Goal: Task Accomplishment & Management: Use online tool/utility

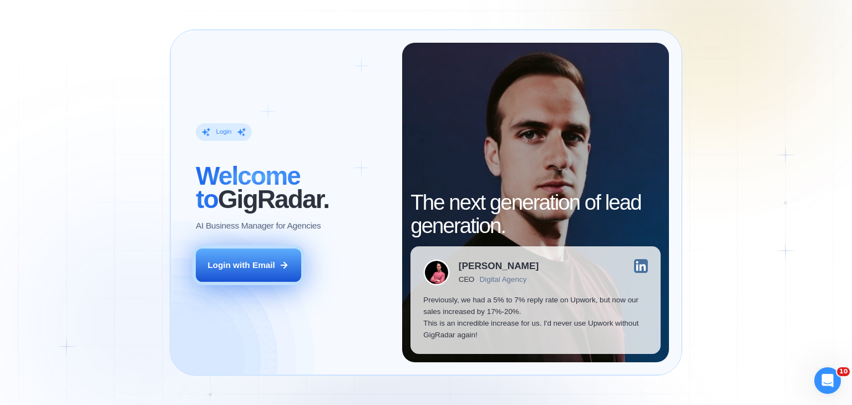
click at [240, 272] on button "Login with Email" at bounding box center [248, 264] width 105 height 33
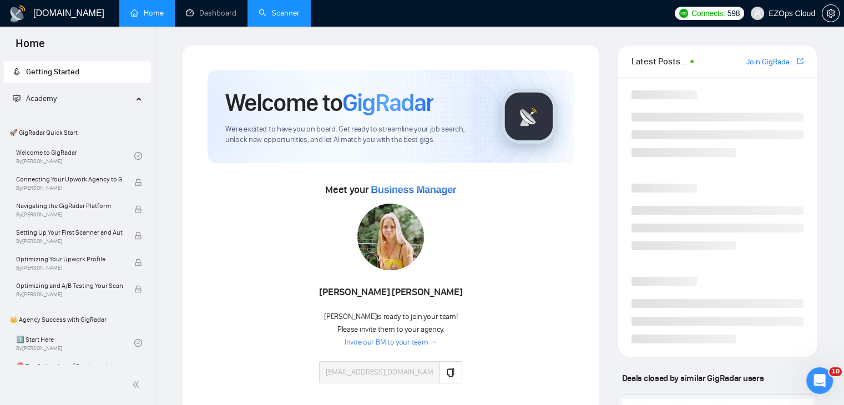
click at [258, 14] on link "Scanner" at bounding box center [278, 12] width 41 height 9
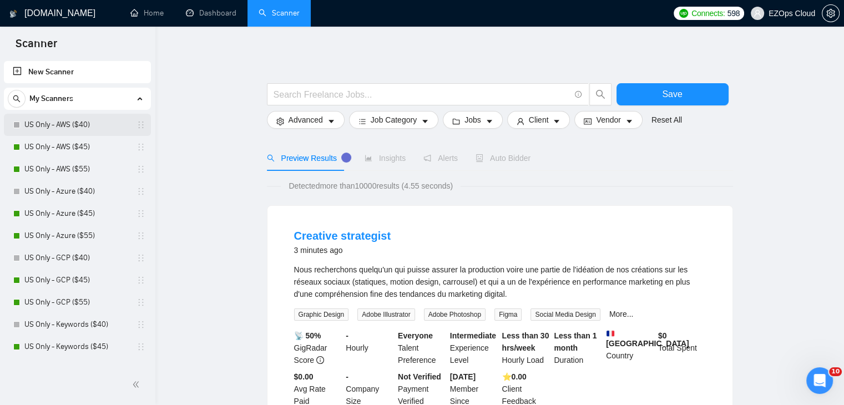
click at [67, 131] on link "US Only - AWS ($40)" at bounding box center [76, 125] width 105 height 22
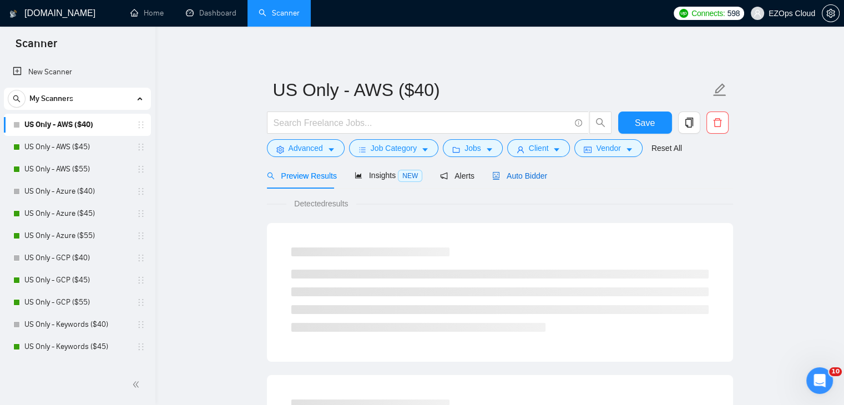
click at [528, 175] on span "Auto Bidder" at bounding box center [519, 175] width 55 height 9
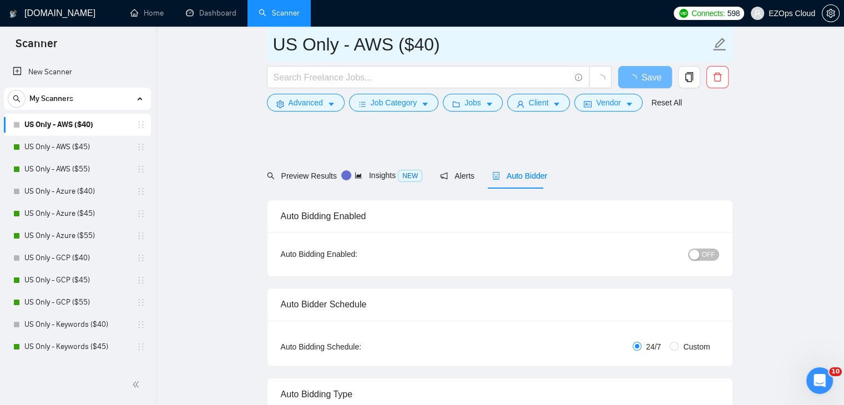
scroll to position [2476, 0]
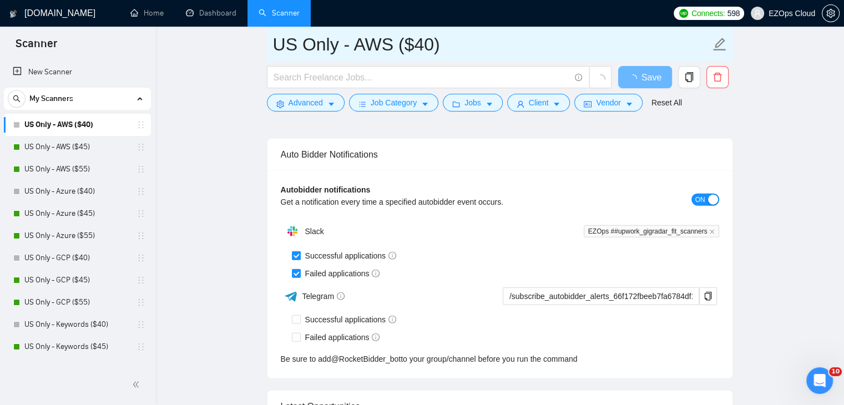
checkbox input "true"
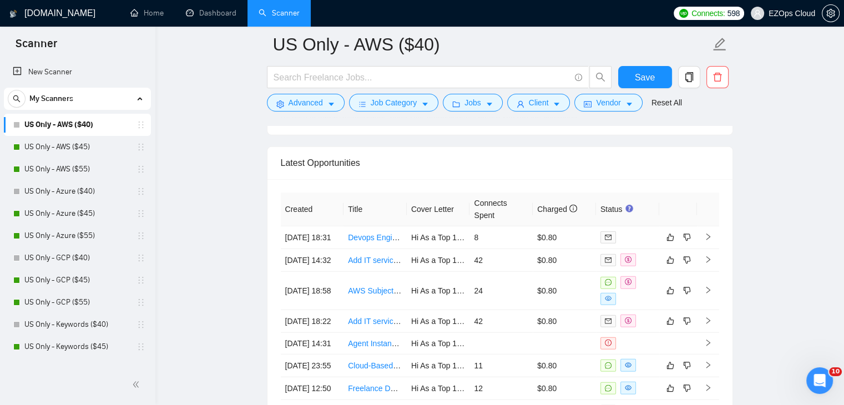
scroll to position [3006, 0]
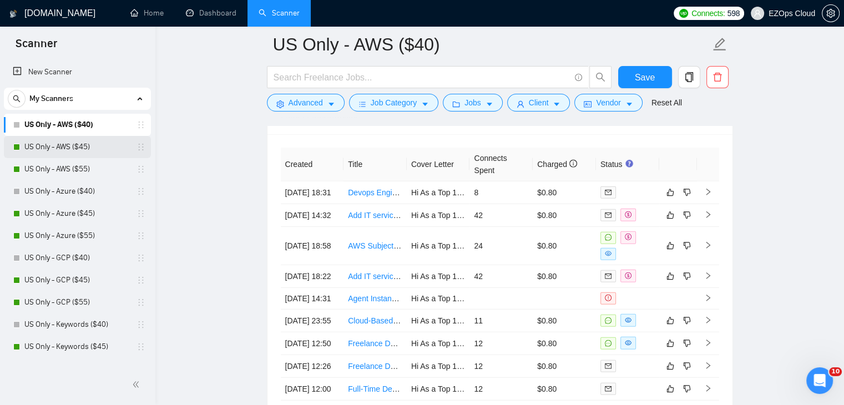
click at [71, 153] on link "US Only - AWS ($45)" at bounding box center [76, 147] width 105 height 22
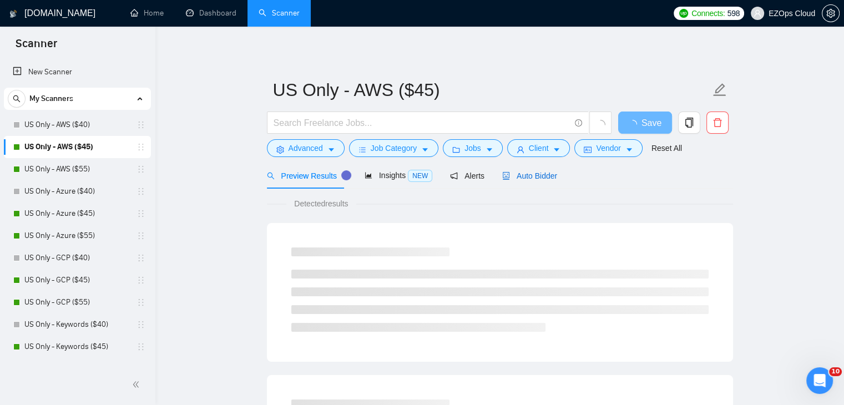
click at [526, 177] on span "Auto Bidder" at bounding box center [529, 175] width 55 height 9
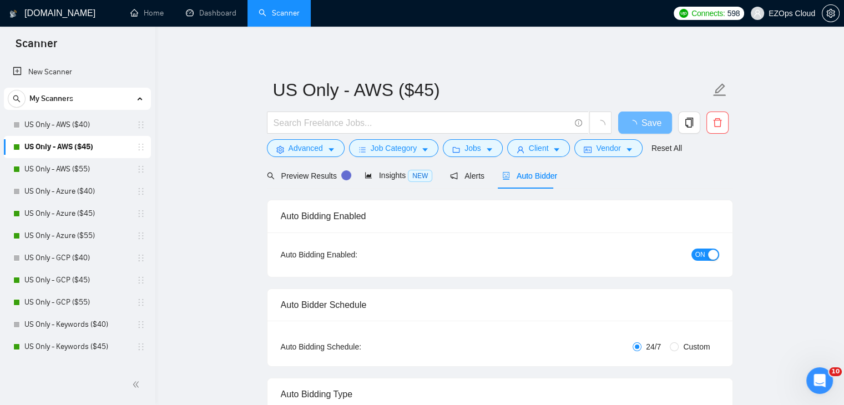
checkbox input "true"
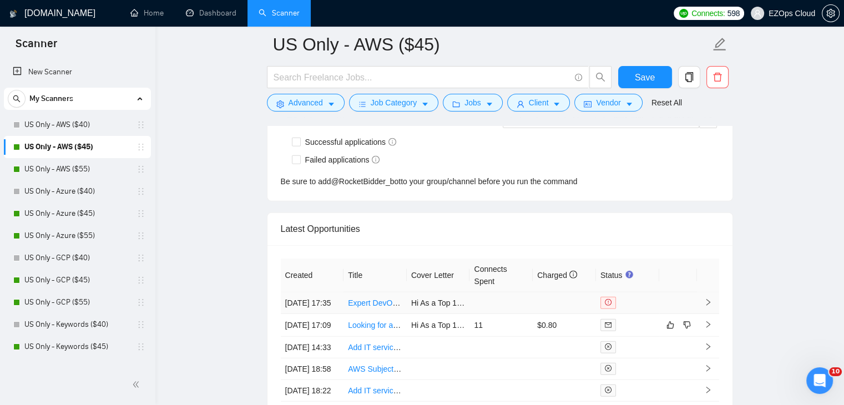
scroll to position [3006, 0]
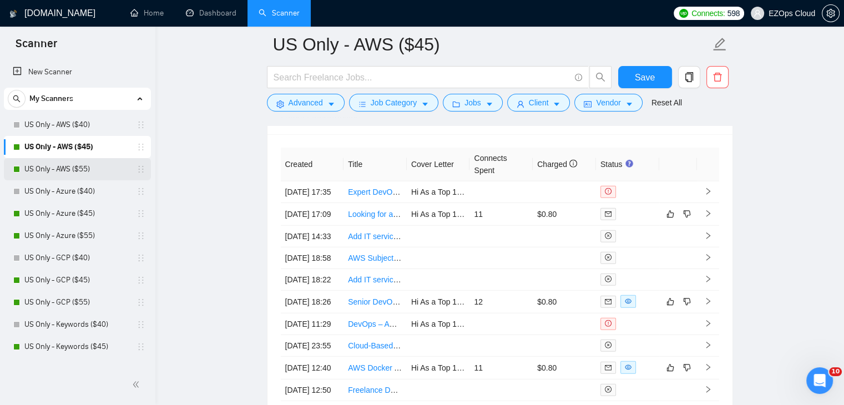
click at [60, 168] on link "US Only - AWS ($55)" at bounding box center [76, 169] width 105 height 22
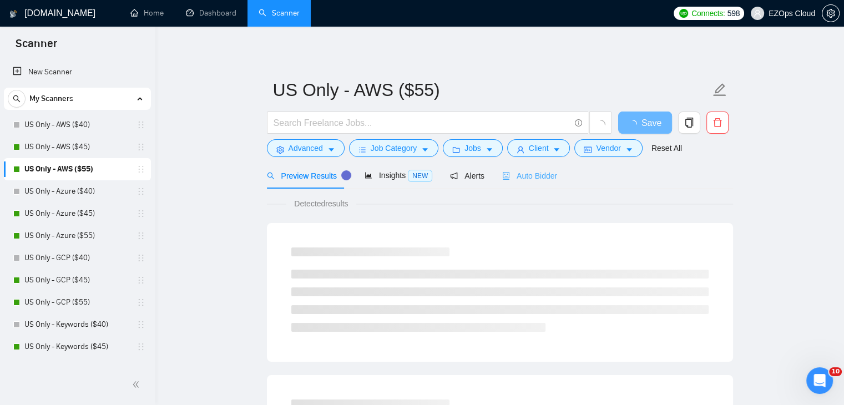
click at [530, 166] on div "Auto Bidder" at bounding box center [529, 175] width 55 height 26
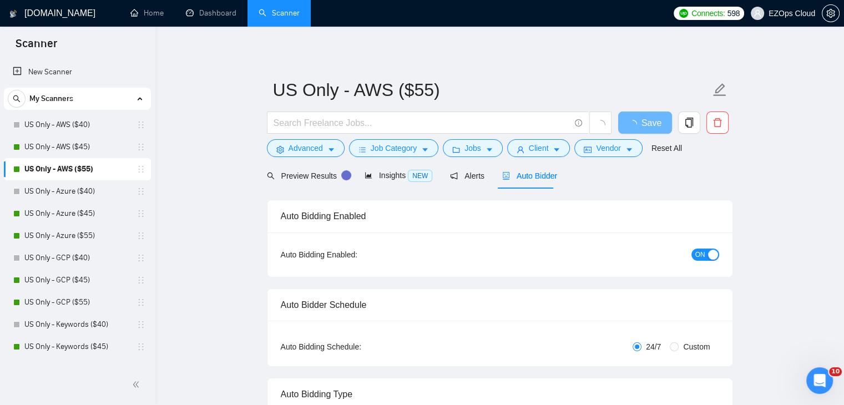
checkbox input "true"
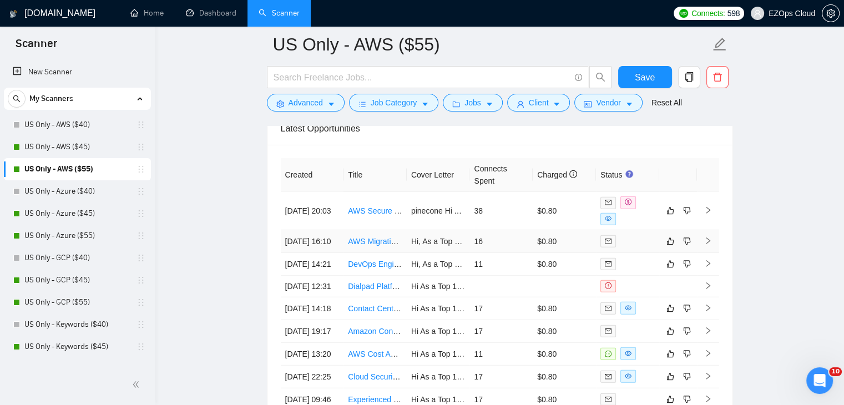
scroll to position [3032, 0]
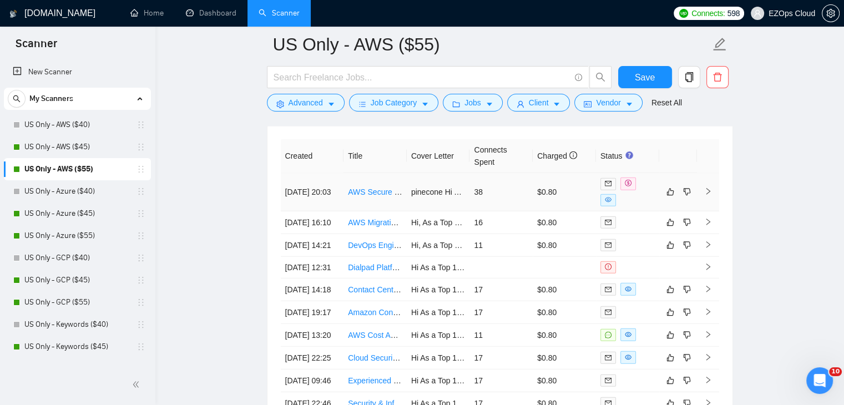
click at [380, 189] on link "AWS Secure VDI Environment with Amazon WorkSpaces, SSO/MFA, GuardDuty, Security…" at bounding box center [543, 191] width 390 height 9
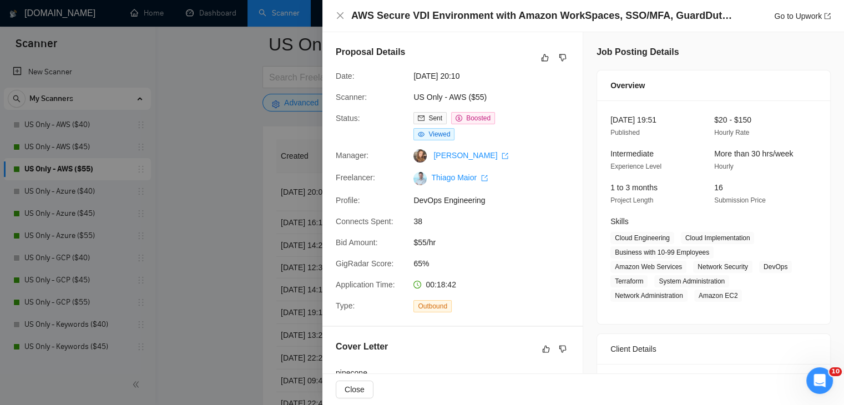
click at [231, 182] on div at bounding box center [422, 202] width 844 height 405
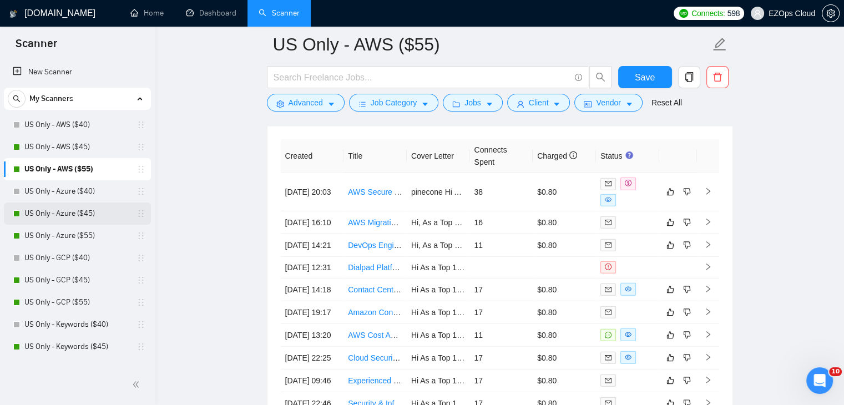
click at [77, 203] on link "US Only - Azure ($45)" at bounding box center [76, 213] width 105 height 22
click at [74, 194] on link "US Only - Azure ($40)" at bounding box center [76, 191] width 105 height 22
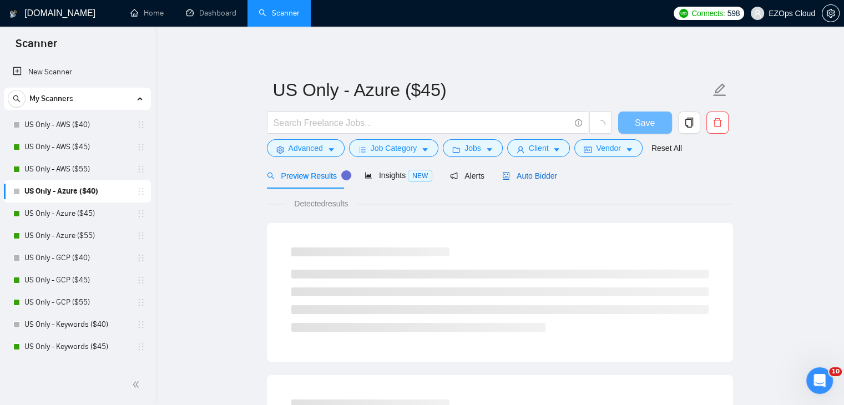
drag, startPoint x: 521, startPoint y: 176, endPoint x: 851, endPoint y: 345, distance: 370.6
click at [521, 176] on span "Auto Bidder" at bounding box center [529, 175] width 55 height 9
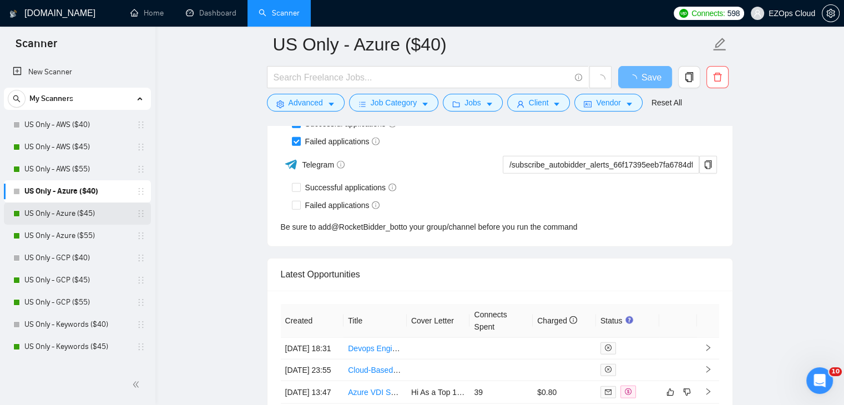
scroll to position [2784, 0]
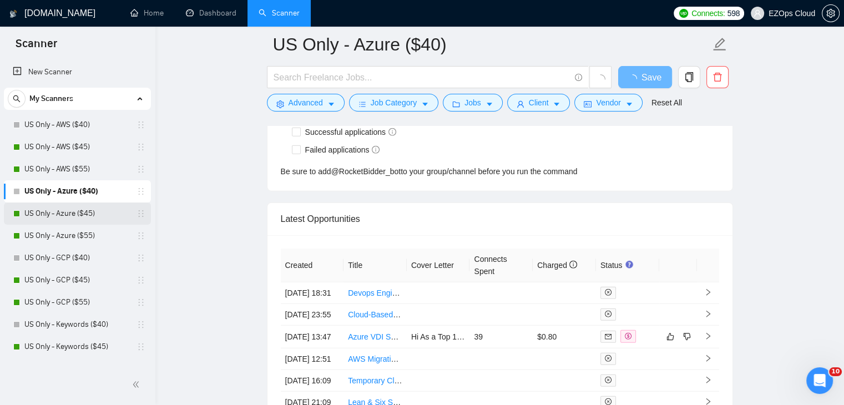
click at [67, 224] on link "US Only - Azure ($45)" at bounding box center [76, 213] width 105 height 22
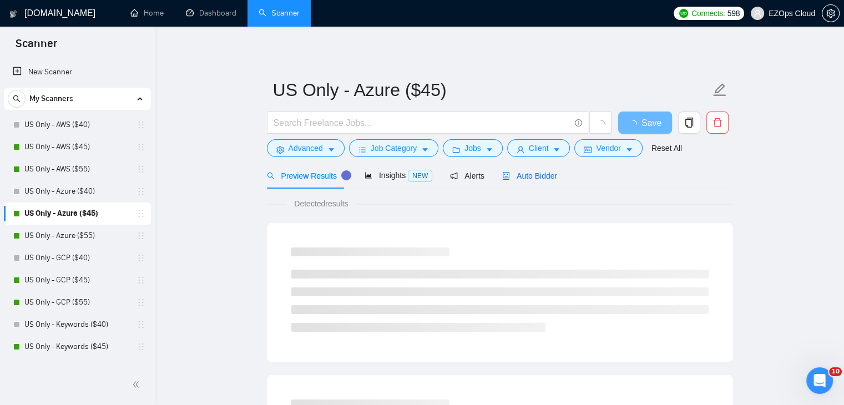
click at [527, 177] on span "Auto Bidder" at bounding box center [529, 175] width 55 height 9
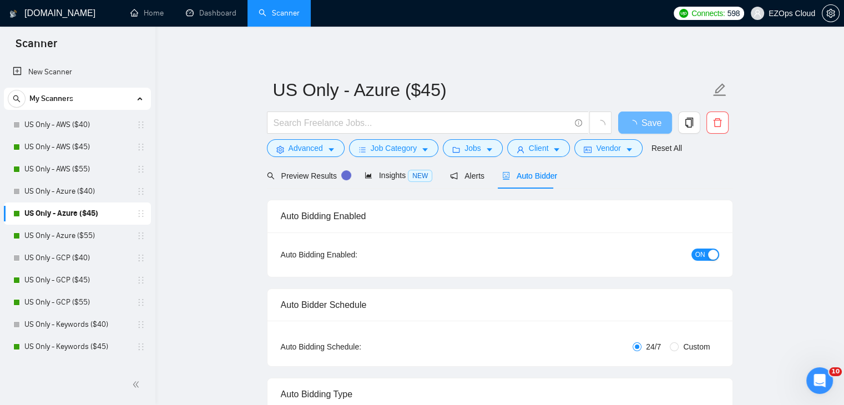
checkbox input "true"
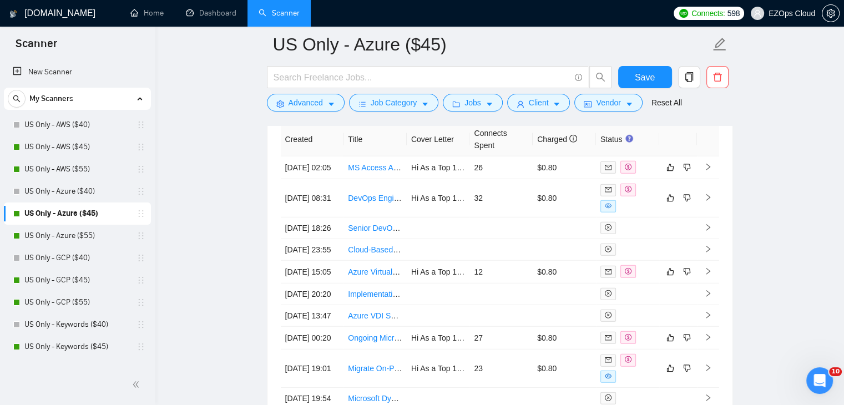
scroll to position [2975, 0]
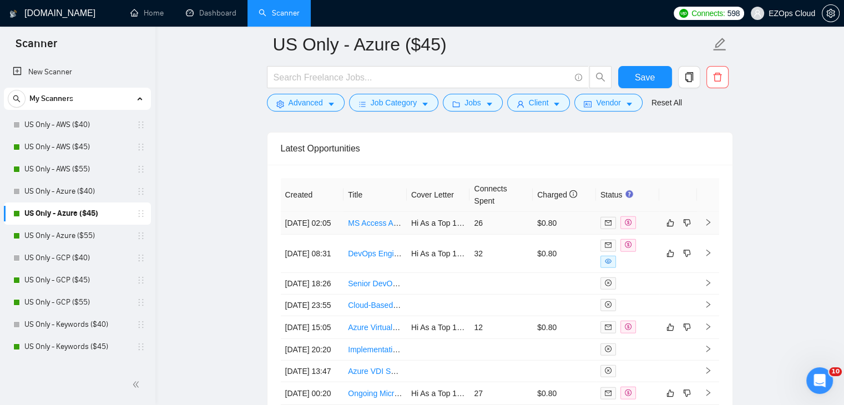
click at [373, 219] on link "MS Access Application Migration to Cloud-Based Solution" at bounding box center [447, 223] width 198 height 9
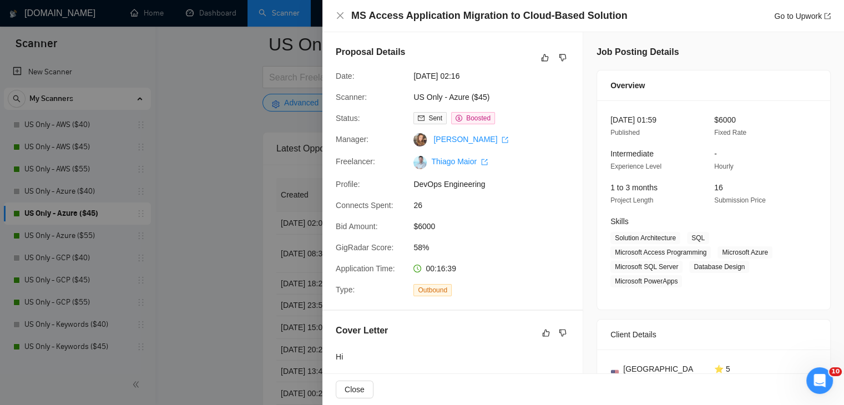
click at [78, 225] on div at bounding box center [422, 202] width 844 height 405
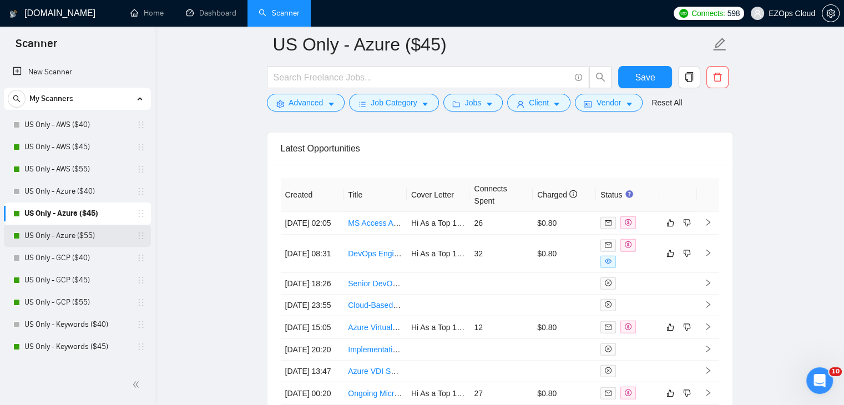
click at [82, 234] on link "US Only - Azure ($55)" at bounding box center [76, 236] width 105 height 22
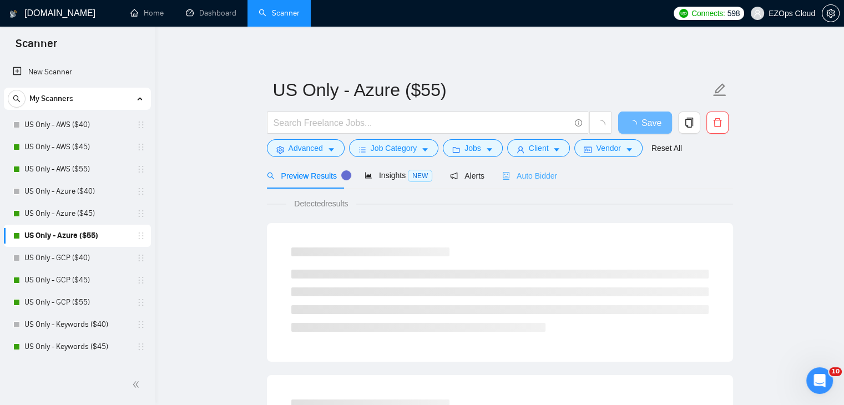
click at [506, 184] on div "Auto Bidder" at bounding box center [529, 175] width 55 height 26
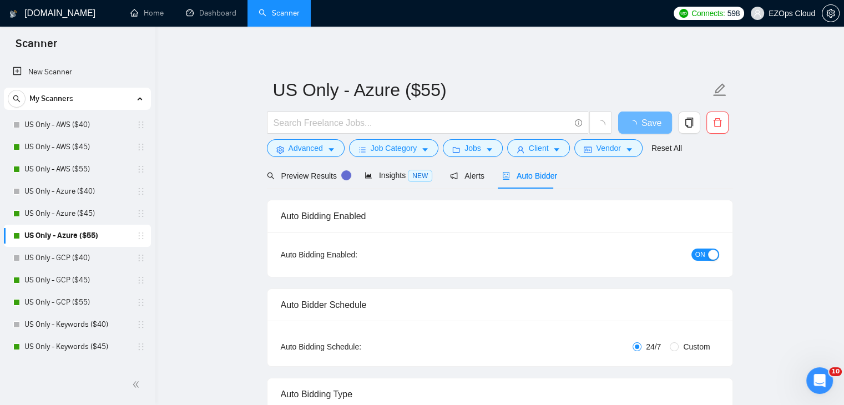
checkbox input "true"
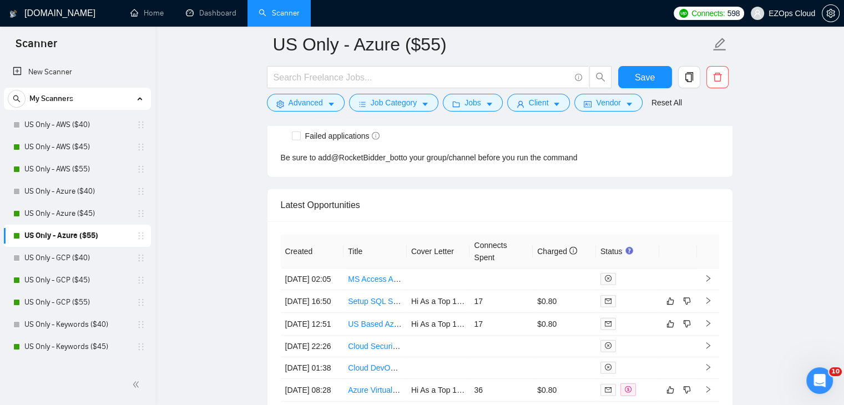
scroll to position [2973, 0]
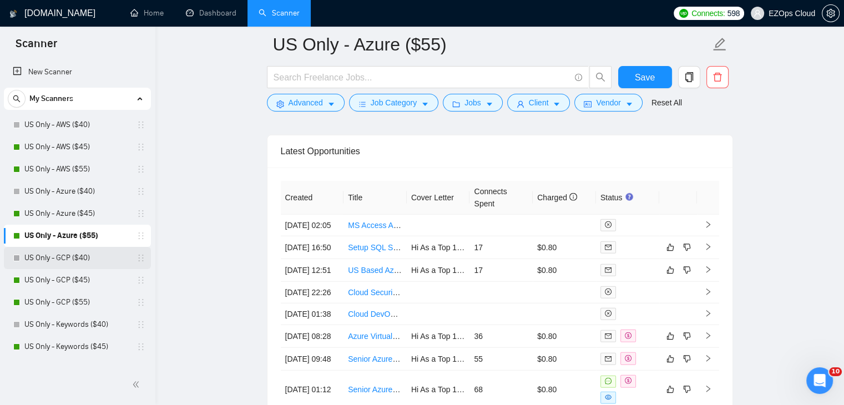
click at [77, 265] on link "US Only - GCP ($40)" at bounding box center [76, 258] width 105 height 22
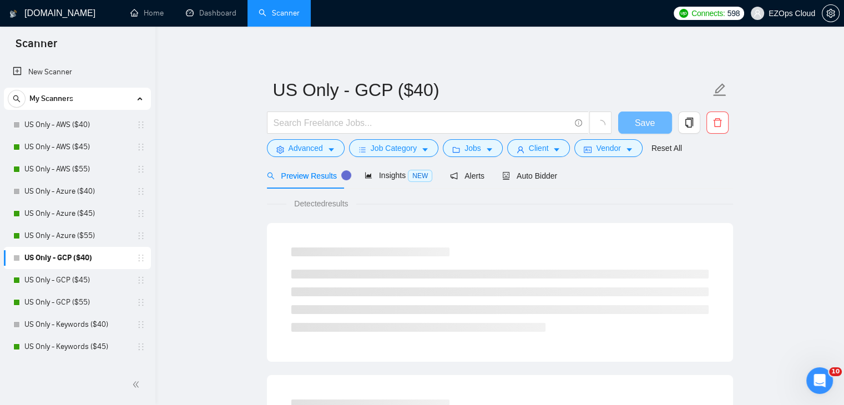
scroll to position [111, 0]
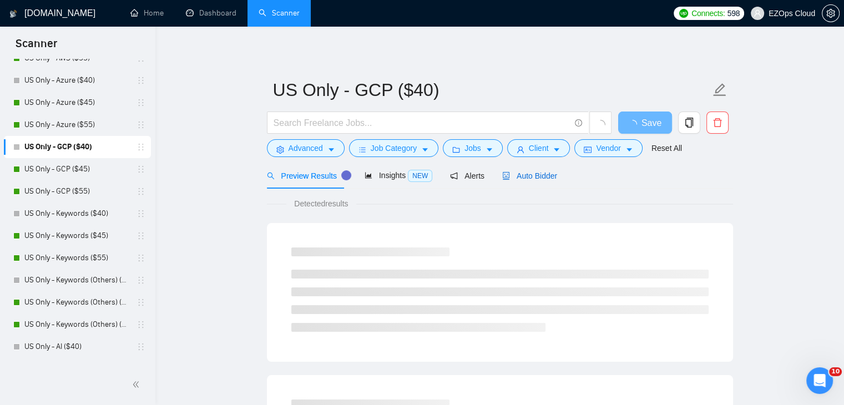
click at [525, 180] on span "Auto Bidder" at bounding box center [529, 175] width 55 height 9
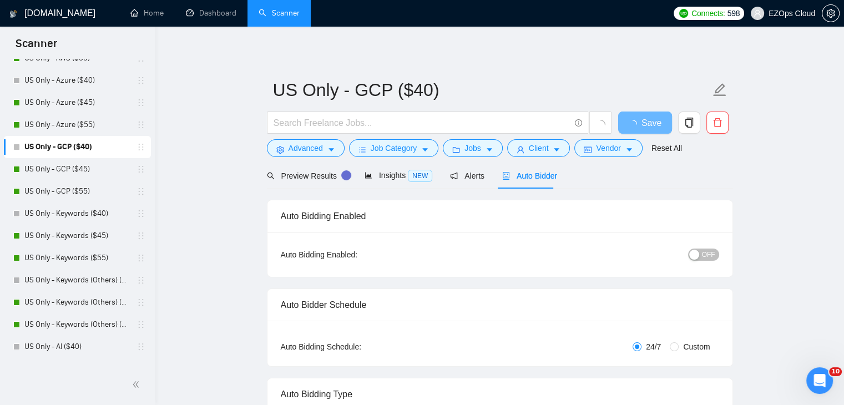
checkbox input "true"
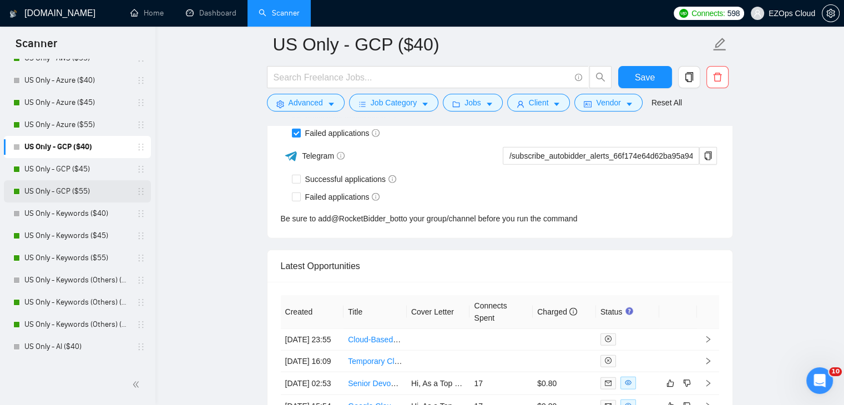
scroll to position [2839, 0]
click at [72, 167] on link "US Only - GCP ($45)" at bounding box center [76, 169] width 105 height 22
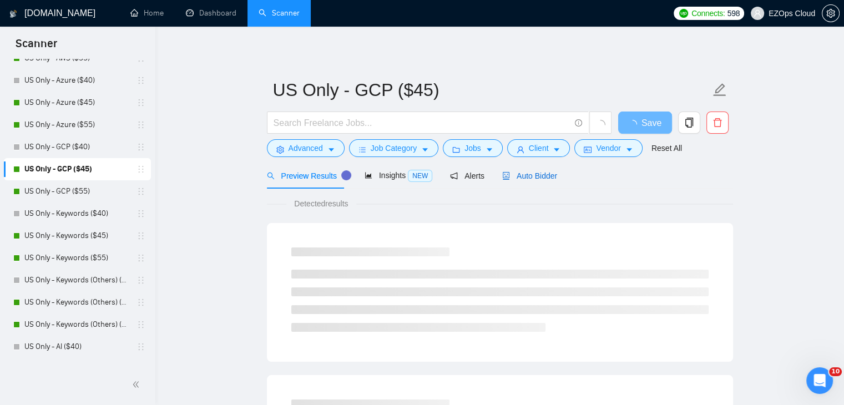
click at [530, 171] on span "Auto Bidder" at bounding box center [529, 175] width 55 height 9
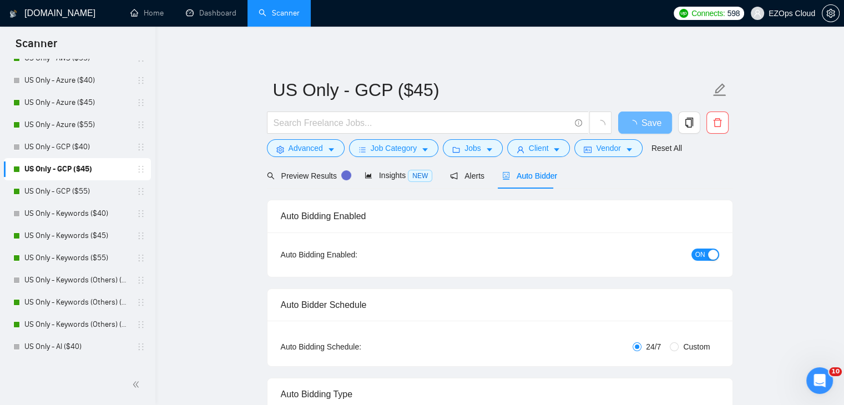
checkbox input "true"
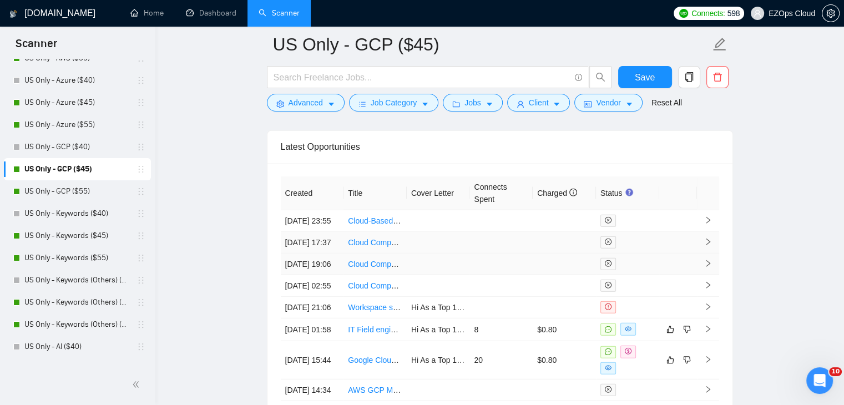
scroll to position [2959, 0]
click at [92, 193] on link "US Only - GCP ($55)" at bounding box center [76, 191] width 105 height 22
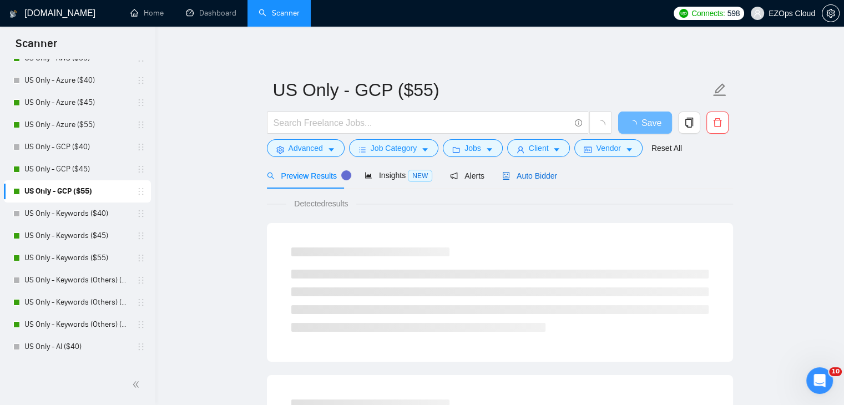
click at [541, 174] on span "Auto Bidder" at bounding box center [529, 175] width 55 height 9
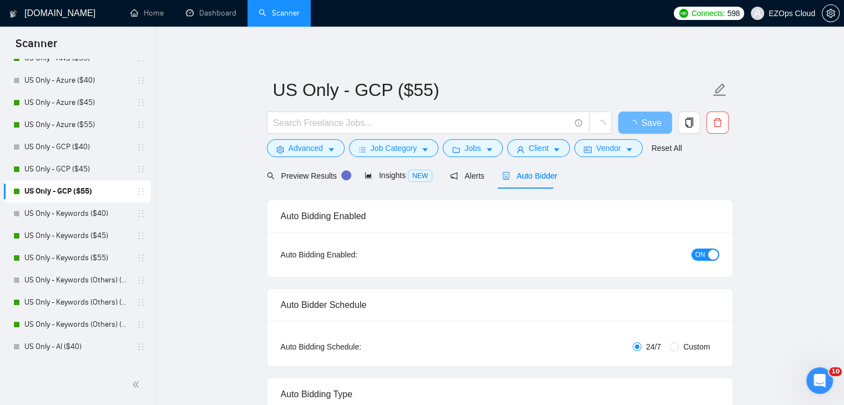
checkbox input "true"
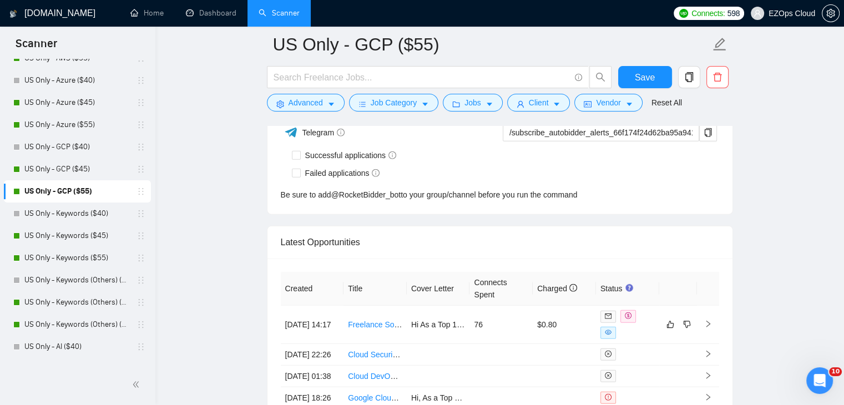
scroll to position [2996, 0]
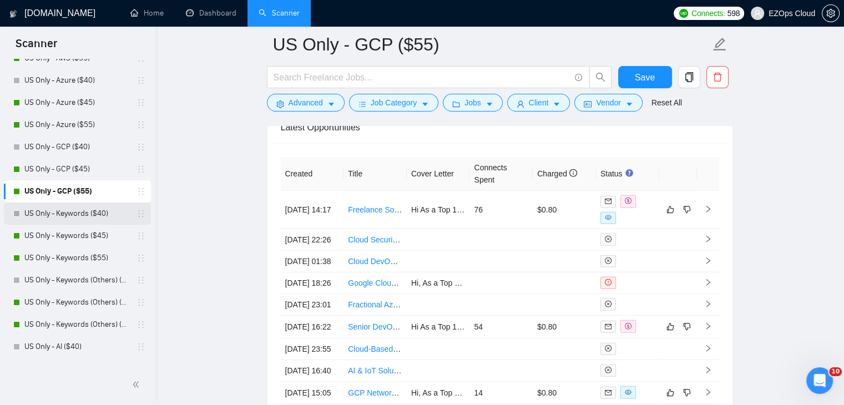
click at [69, 214] on link "US Only - Keywords ($40)" at bounding box center [76, 213] width 105 height 22
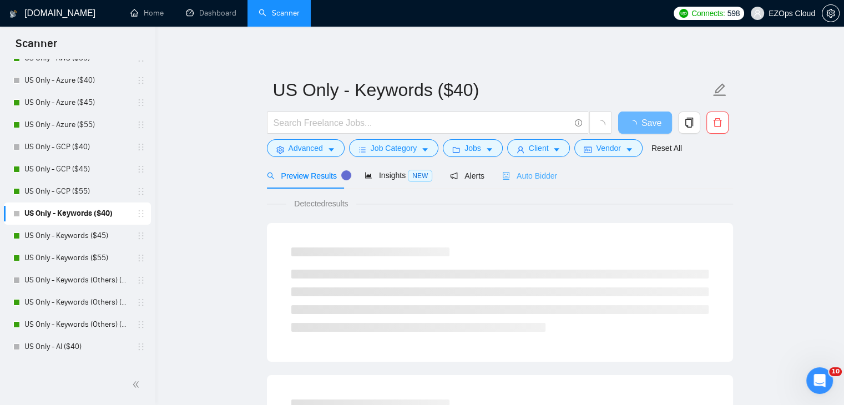
click at [536, 181] on div "Auto Bidder" at bounding box center [529, 175] width 55 height 26
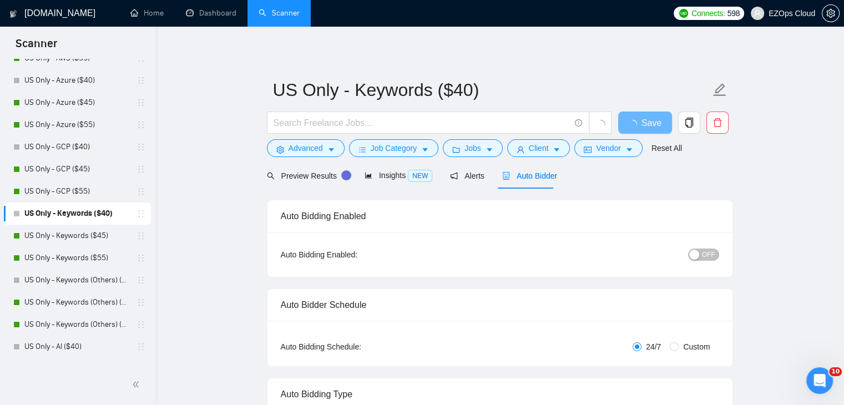
checkbox input "true"
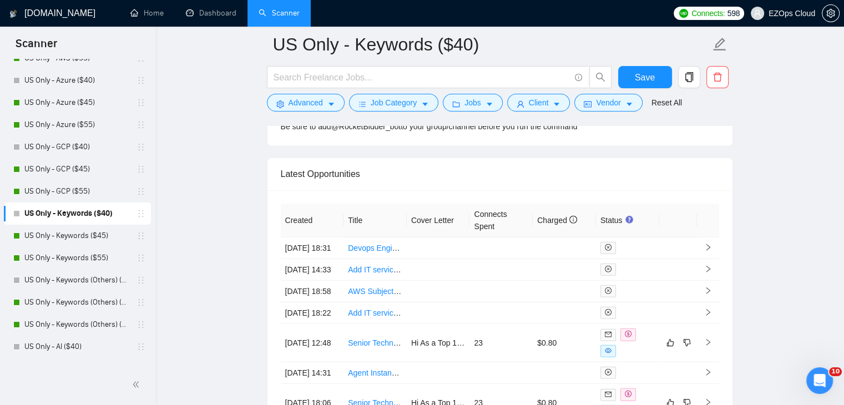
scroll to position [3005, 0]
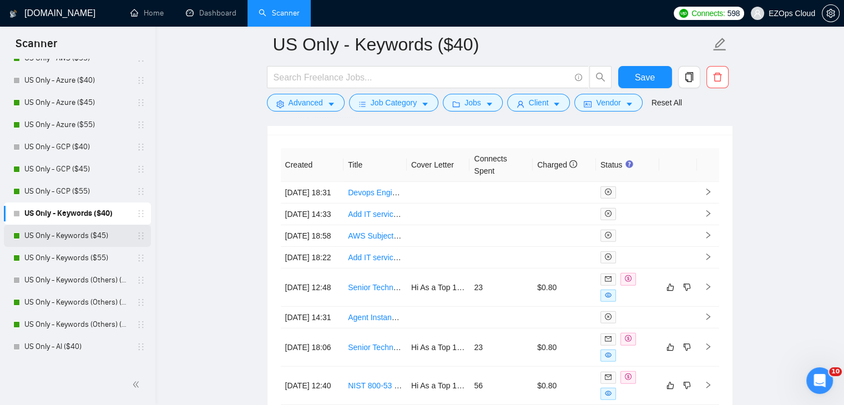
click at [65, 240] on link "US Only - Keywords ($45)" at bounding box center [76, 236] width 105 height 22
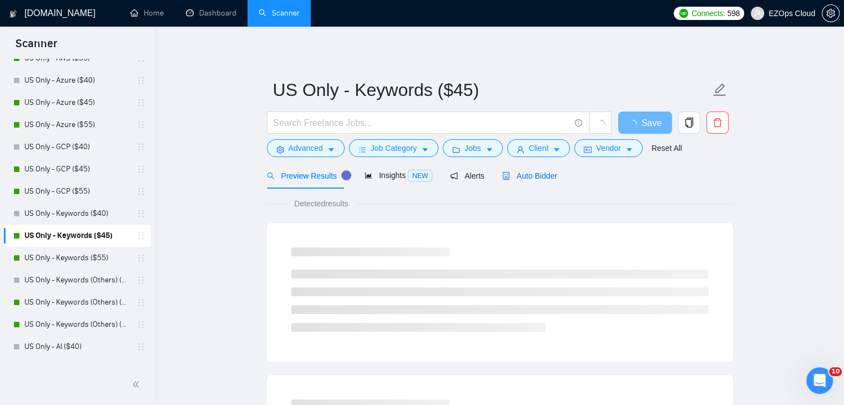
click at [532, 176] on span "Auto Bidder" at bounding box center [529, 175] width 55 height 9
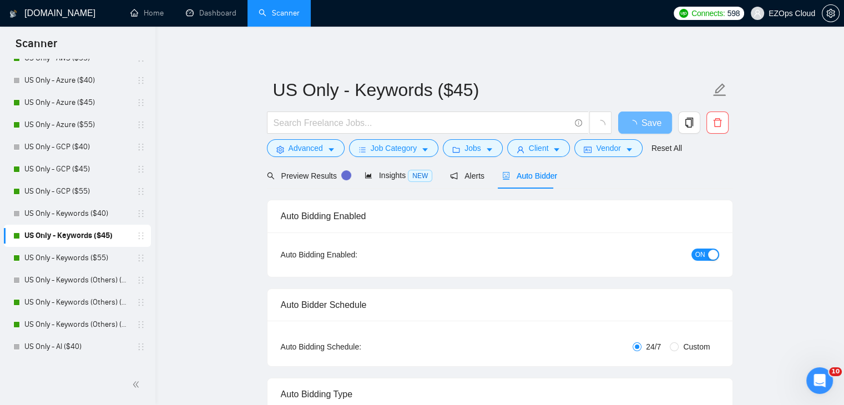
checkbox input "true"
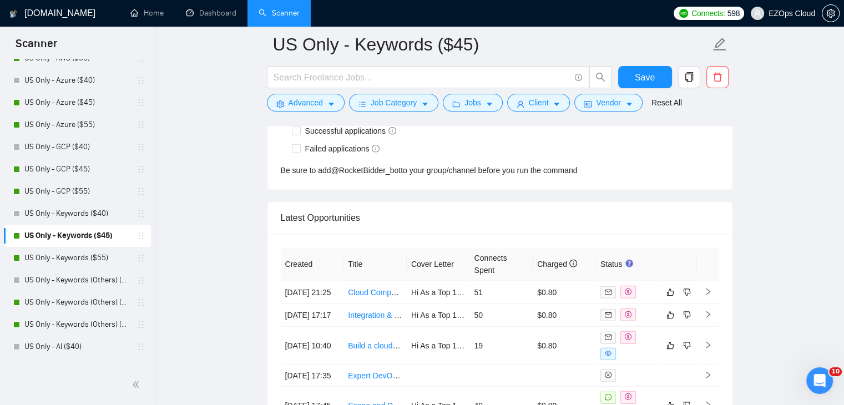
scroll to position [2925, 0]
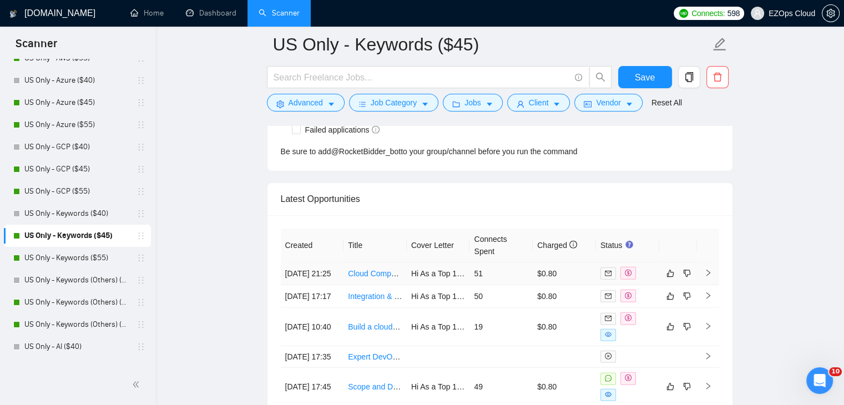
click at [373, 276] on link "Cloud Computing Expert Needed" at bounding box center [405, 273] width 114 height 9
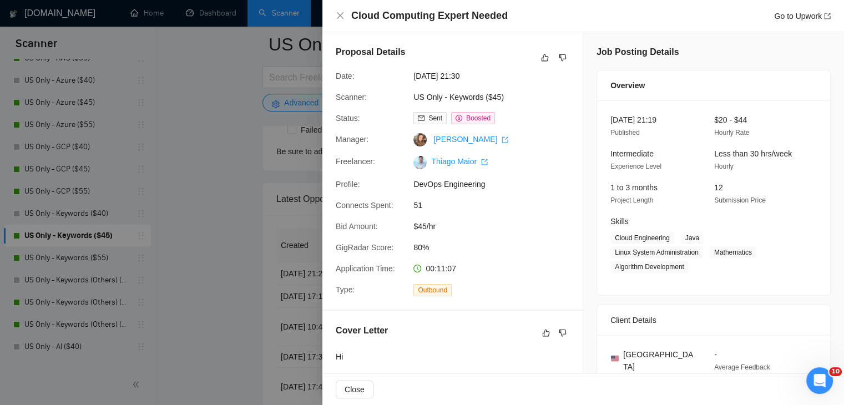
click at [266, 219] on div at bounding box center [422, 202] width 844 height 405
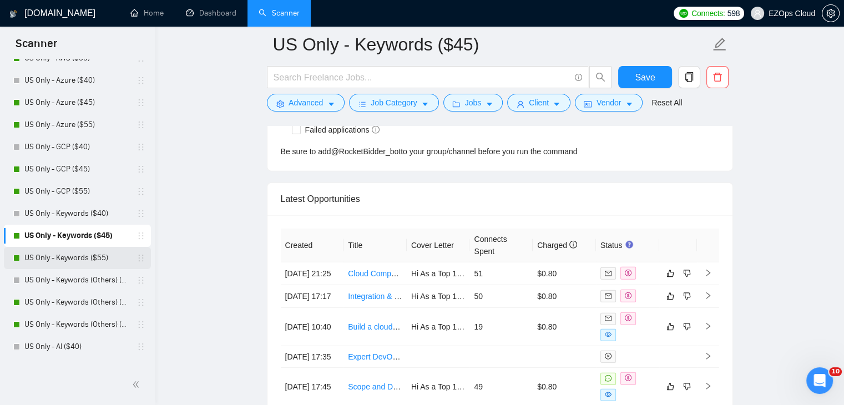
click at [55, 266] on link "US Only - Keywords ($55)" at bounding box center [76, 258] width 105 height 22
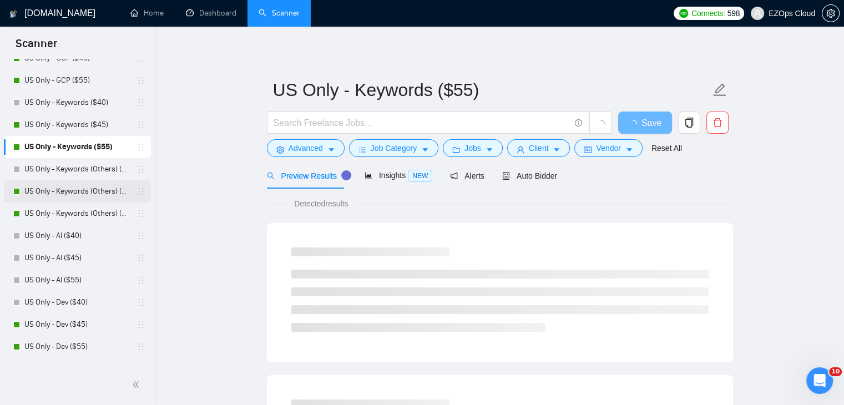
scroll to position [277, 0]
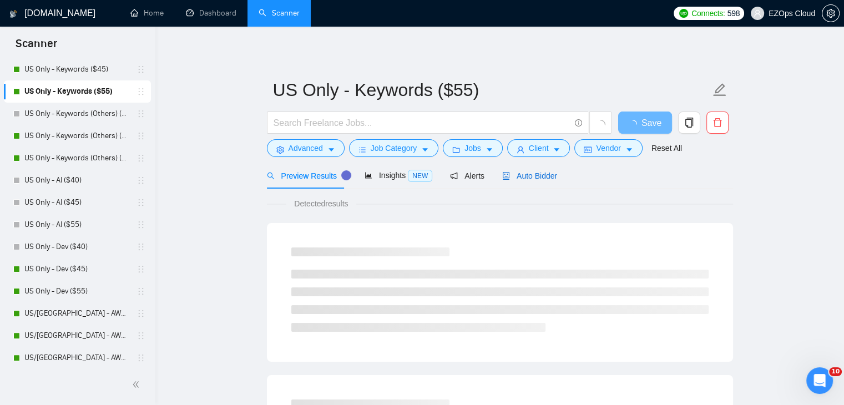
click at [541, 172] on span "Auto Bidder" at bounding box center [529, 175] width 55 height 9
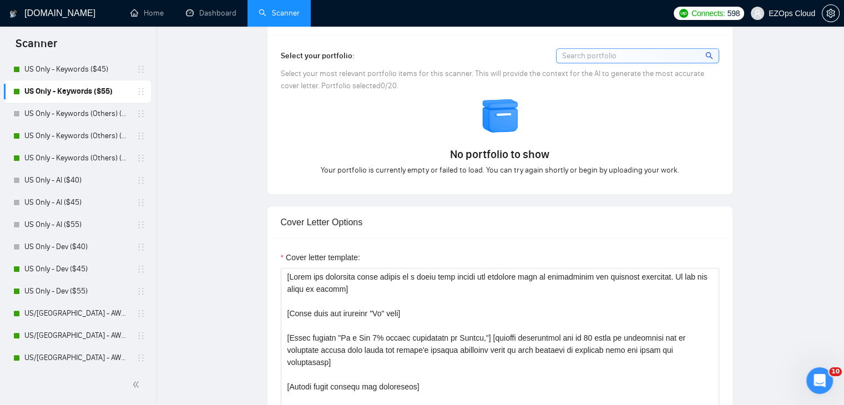
checkbox input "true"
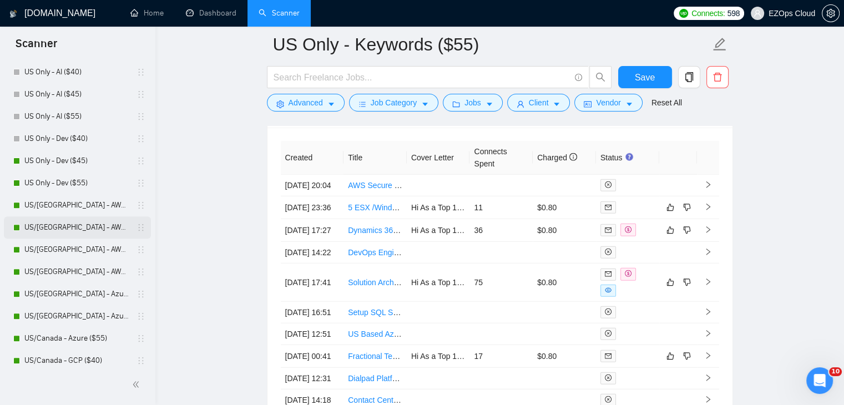
scroll to position [388, 0]
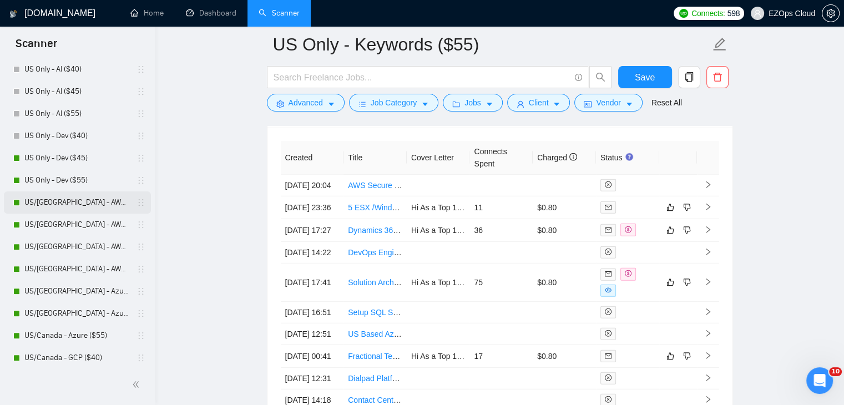
click at [69, 197] on link "US/Canada - AWS (Best Clients) ($55)" at bounding box center [76, 202] width 105 height 22
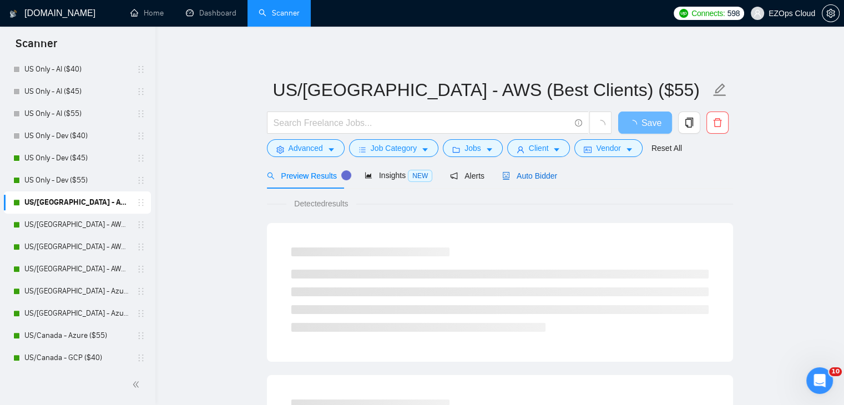
click at [536, 178] on span "Auto Bidder" at bounding box center [529, 175] width 55 height 9
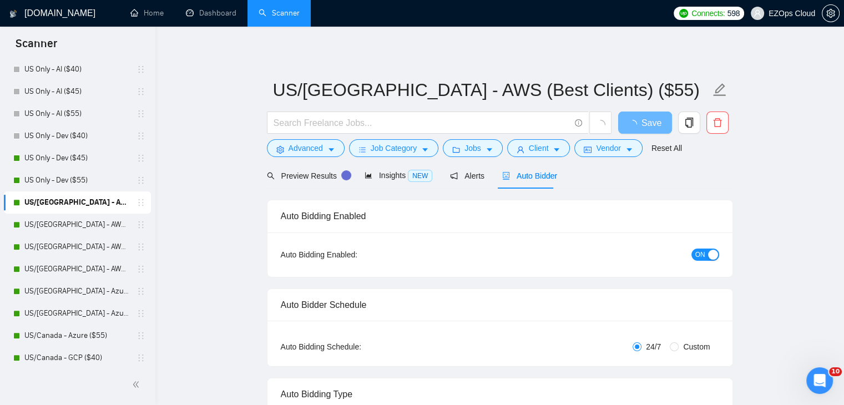
checkbox input "true"
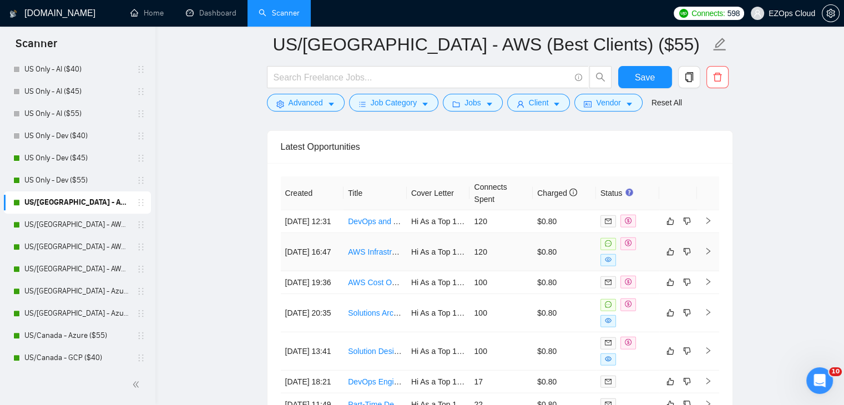
scroll to position [2978, 0]
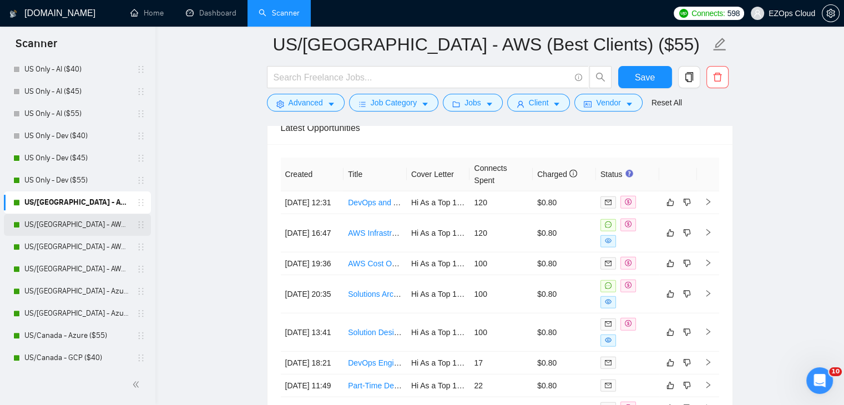
click at [76, 227] on link "US/Canada - AWS ($40)" at bounding box center [76, 225] width 105 height 22
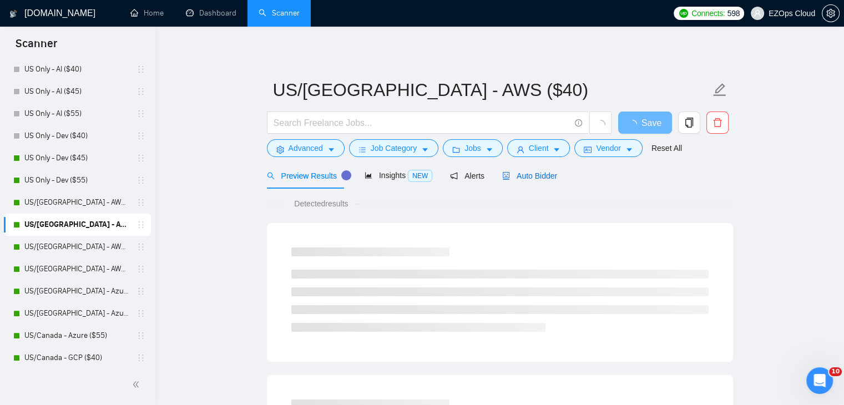
click at [531, 178] on span "Auto Bidder" at bounding box center [529, 175] width 55 height 9
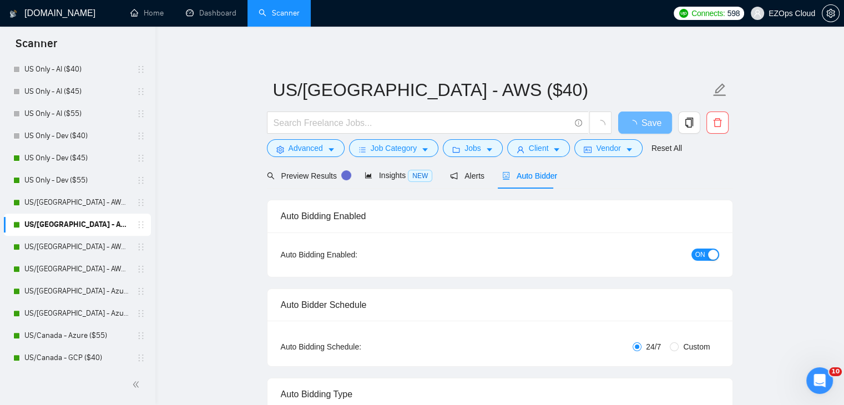
checkbox input "true"
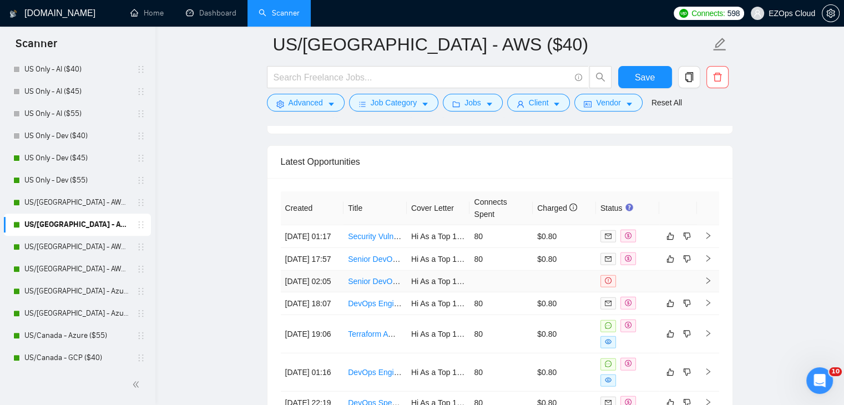
scroll to position [2986, 0]
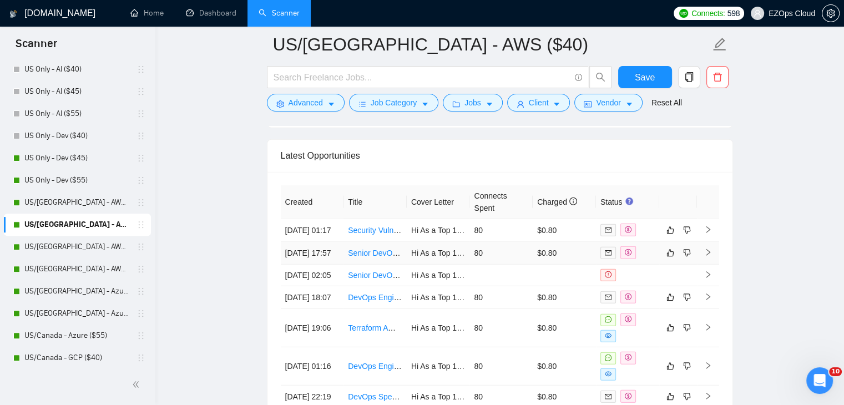
click at [377, 257] on link "Senior DevOps Engineer to Lead Jenkins to ArgoCD Migration (AWS)" at bounding box center [486, 252] width 277 height 9
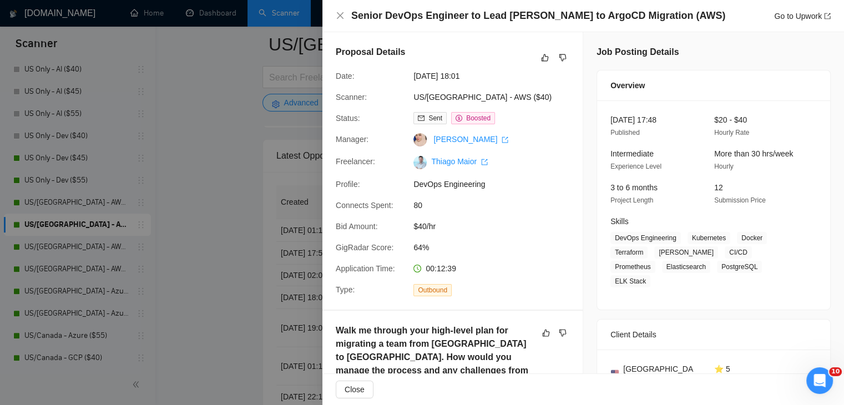
click at [232, 256] on div at bounding box center [422, 202] width 844 height 405
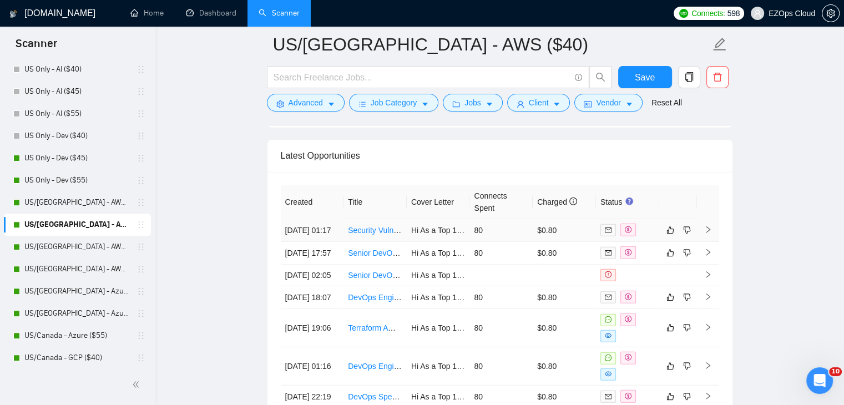
click at [370, 233] on link "Security Vulnerability Remediation Specialist Needed AWS EKS" at bounding box center [458, 230] width 220 height 9
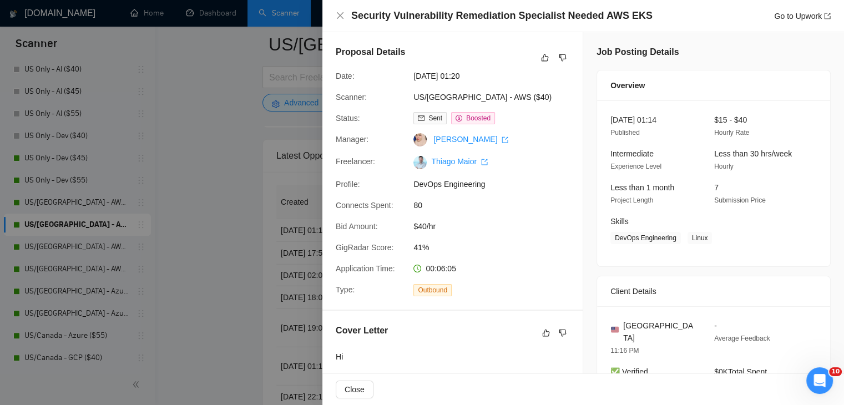
click at [152, 261] on div at bounding box center [422, 202] width 844 height 405
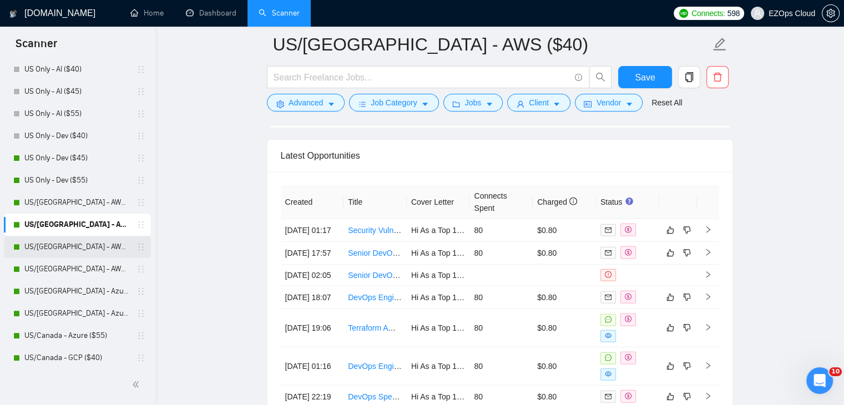
click at [78, 249] on link "US/Canada - AWS ($45)" at bounding box center [76, 247] width 105 height 22
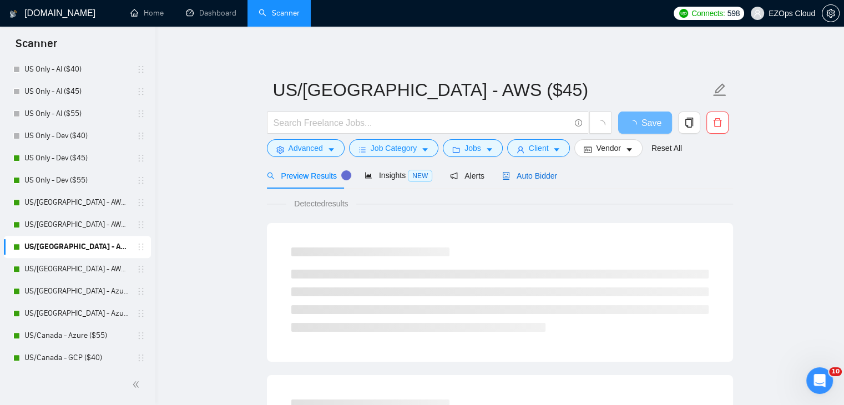
click at [532, 174] on span "Auto Bidder" at bounding box center [529, 175] width 55 height 9
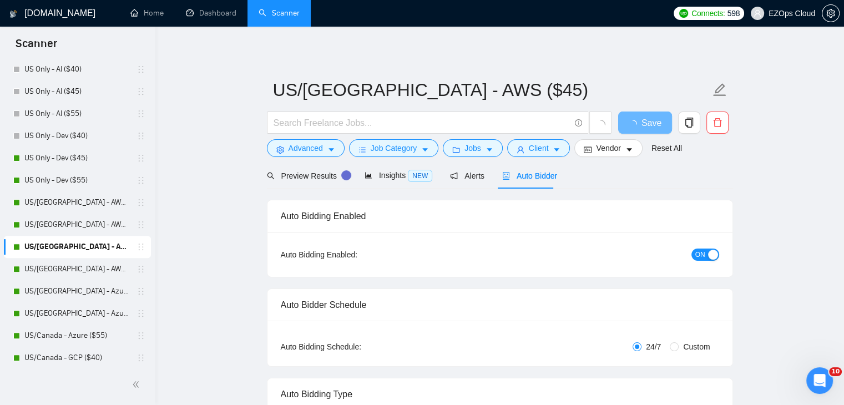
checkbox input "true"
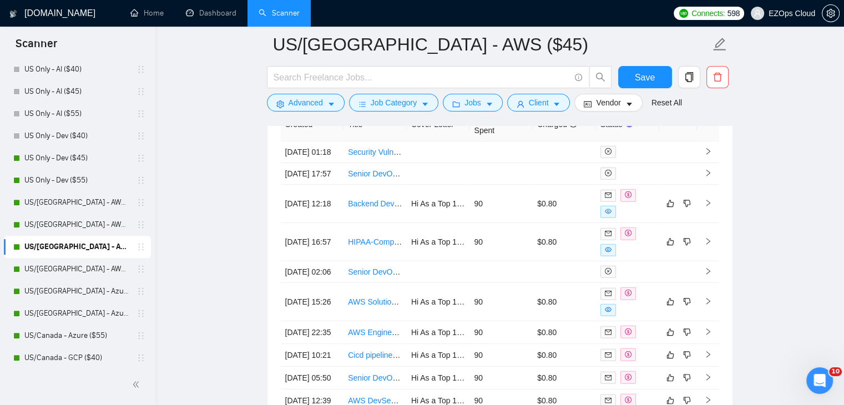
scroll to position [3070, 0]
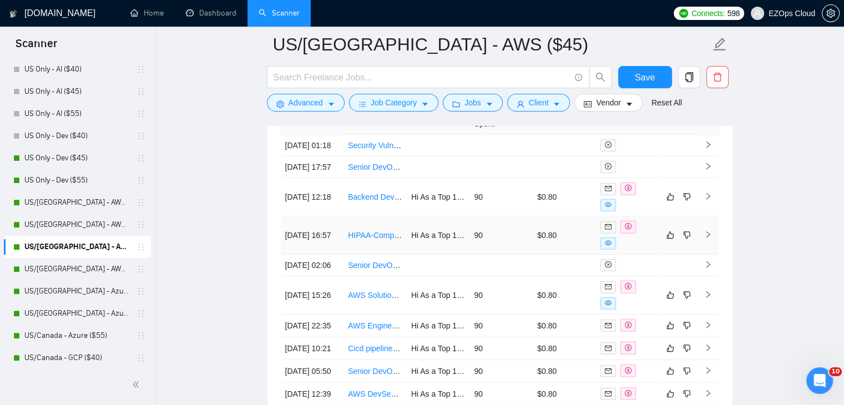
click at [382, 237] on link "HIPAA-Compliant Data Repository Setup with AWS and Matomo" at bounding box center [476, 235] width 257 height 9
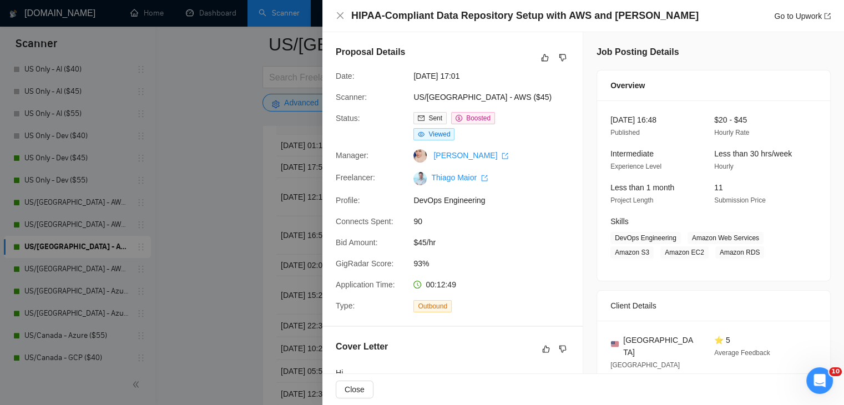
click at [210, 190] on div at bounding box center [422, 202] width 844 height 405
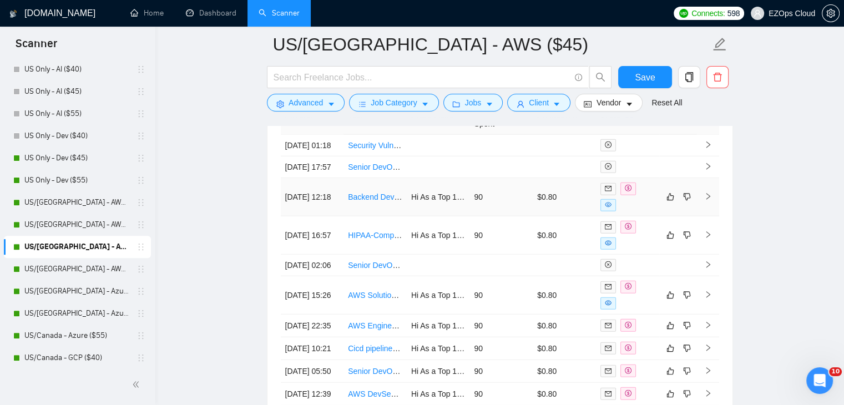
click at [365, 200] on link "Backend Developer with Strong DevOps/AWS Skillset in AWS" at bounding box center [454, 196] width 212 height 9
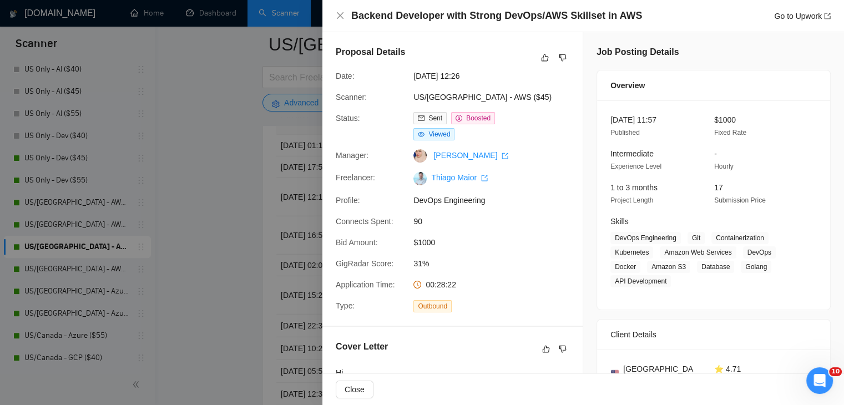
click at [252, 189] on div at bounding box center [422, 202] width 844 height 405
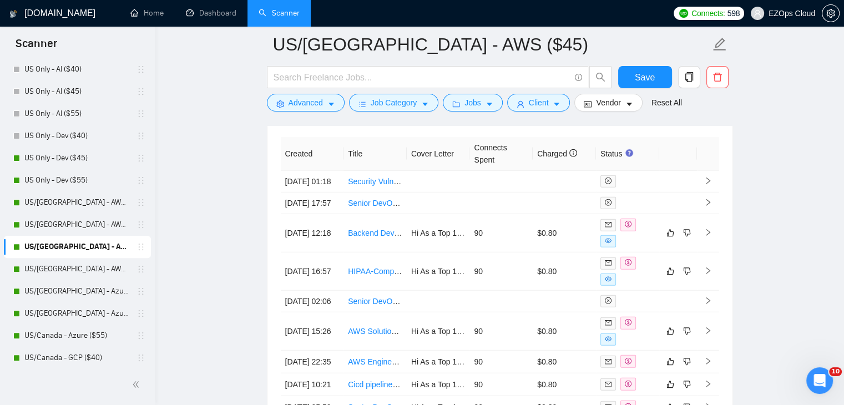
scroll to position [3015, 0]
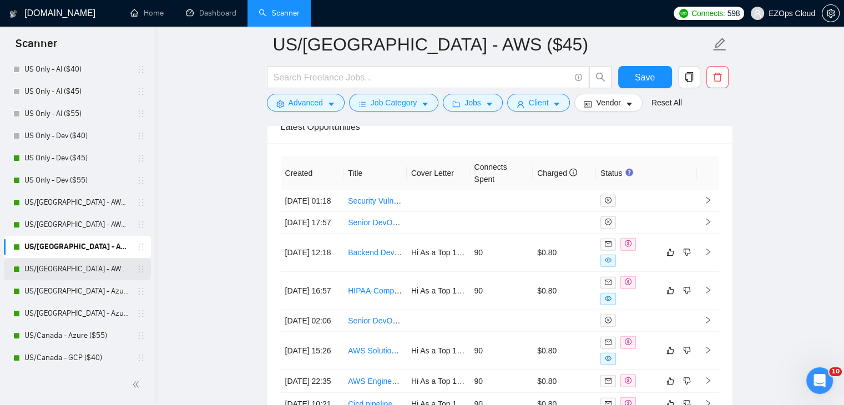
click at [87, 262] on link "US/Canada - AWS ($55)" at bounding box center [76, 269] width 105 height 22
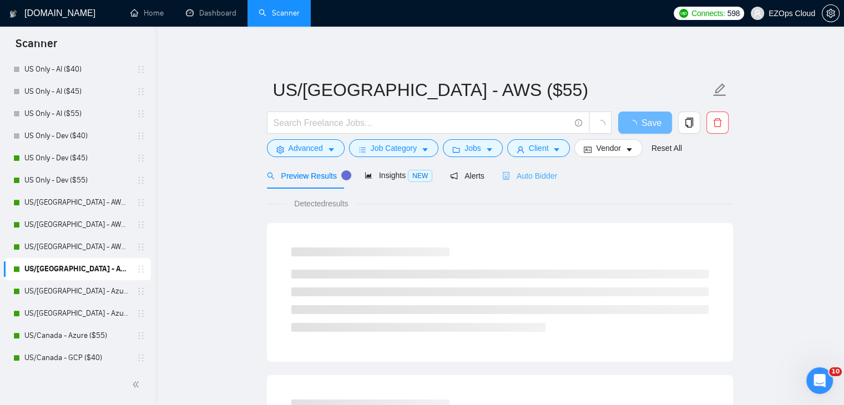
click at [516, 185] on div "Auto Bidder" at bounding box center [529, 175] width 55 height 26
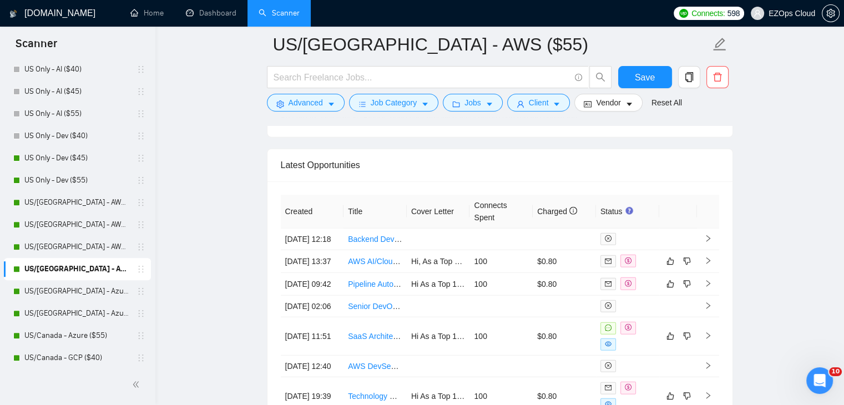
scroll to position [3032, 0]
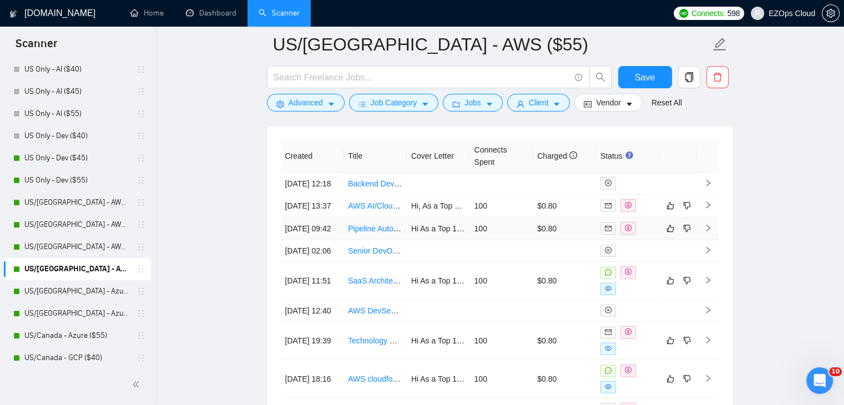
click at [379, 233] on link "Pipeline Automation Engineer" at bounding box center [399, 228] width 102 height 9
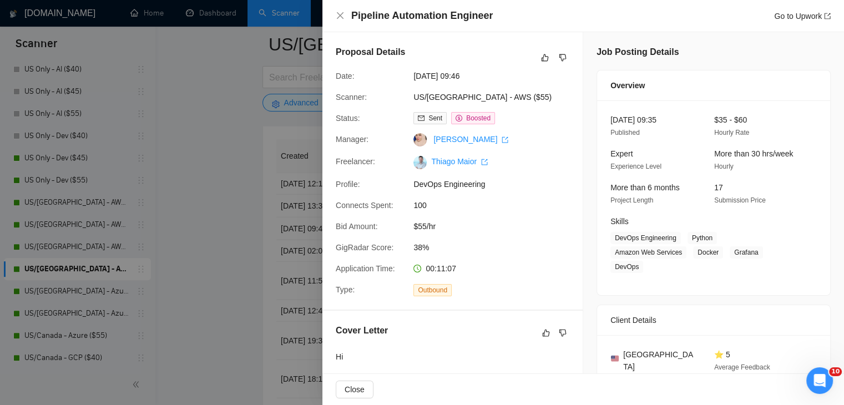
click at [258, 200] on div at bounding box center [422, 202] width 844 height 405
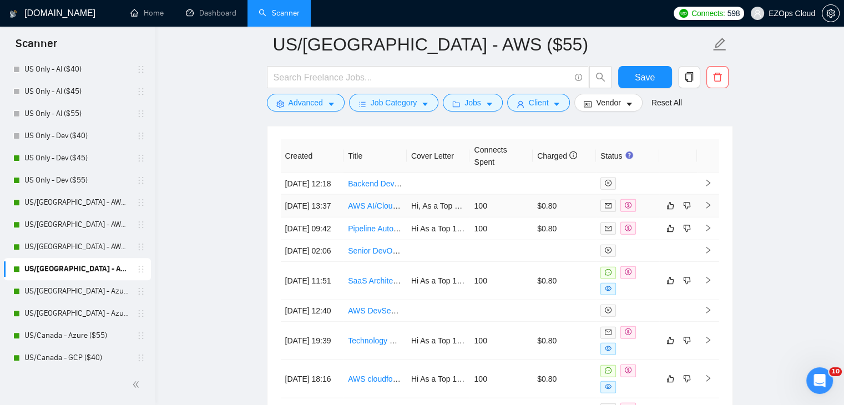
click at [366, 210] on link "AWS AI/Cloud Architect for AI/SaaS Architectures" at bounding box center [432, 205] width 169 height 9
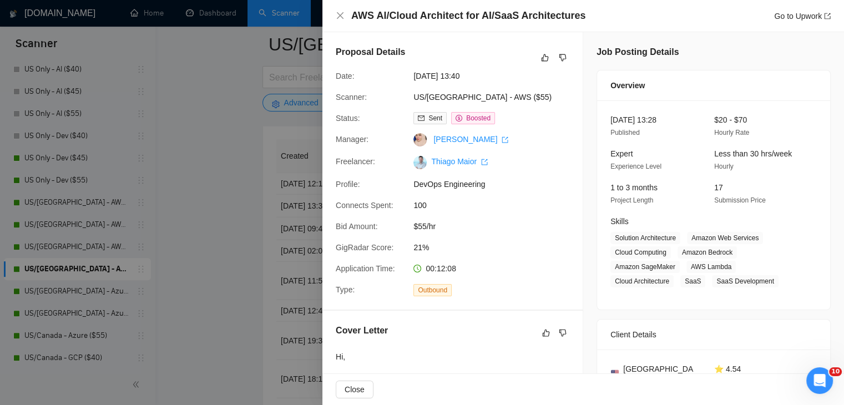
click at [239, 180] on div at bounding box center [422, 202] width 844 height 405
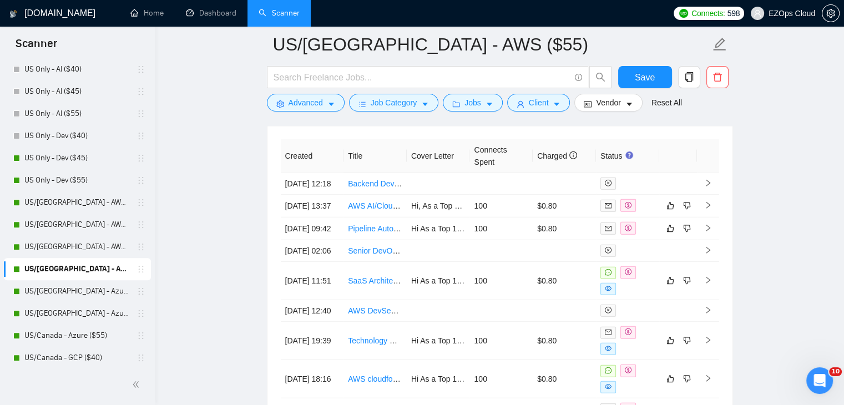
scroll to position [499, 0]
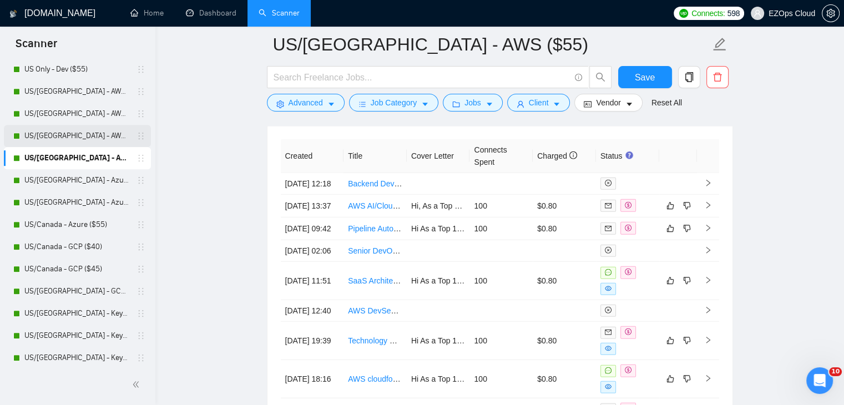
click at [78, 180] on link "US/Canada - Azure ($40)" at bounding box center [76, 180] width 105 height 22
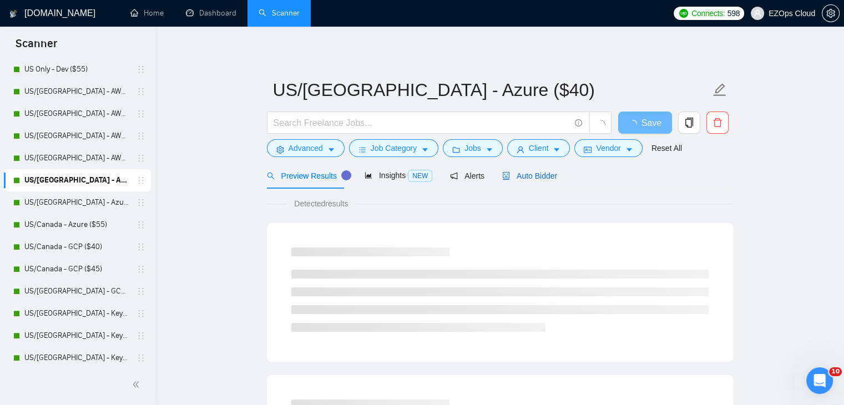
click at [538, 180] on span "Auto Bidder" at bounding box center [529, 175] width 55 height 9
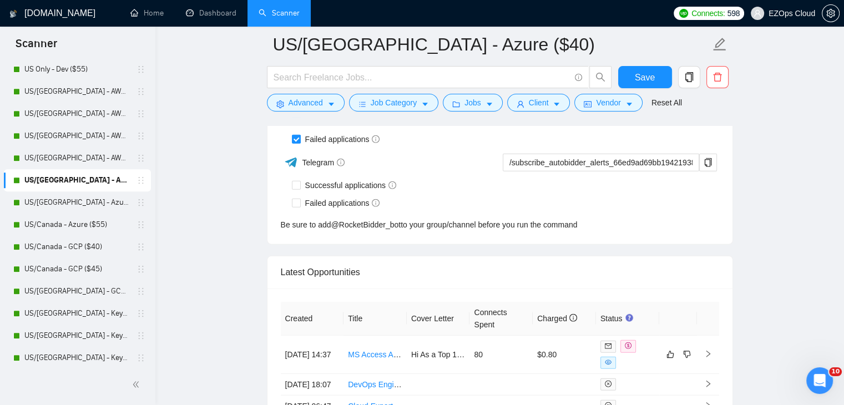
scroll to position [2963, 0]
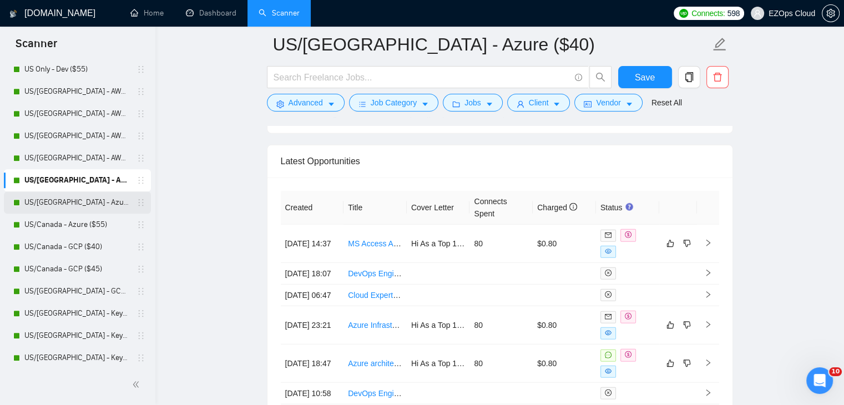
click at [62, 200] on link "US/Canada - Azure ($45)" at bounding box center [76, 202] width 105 height 22
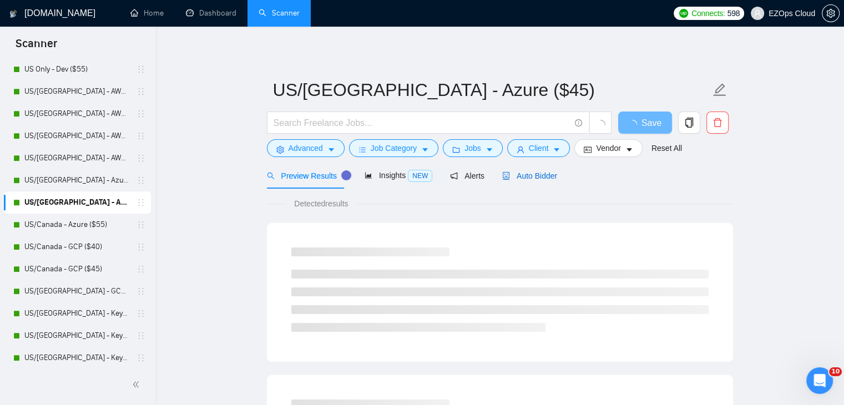
drag, startPoint x: 530, startPoint y: 179, endPoint x: 851, endPoint y: 342, distance: 360.4
click at [535, 179] on span "Auto Bidder" at bounding box center [529, 175] width 55 height 9
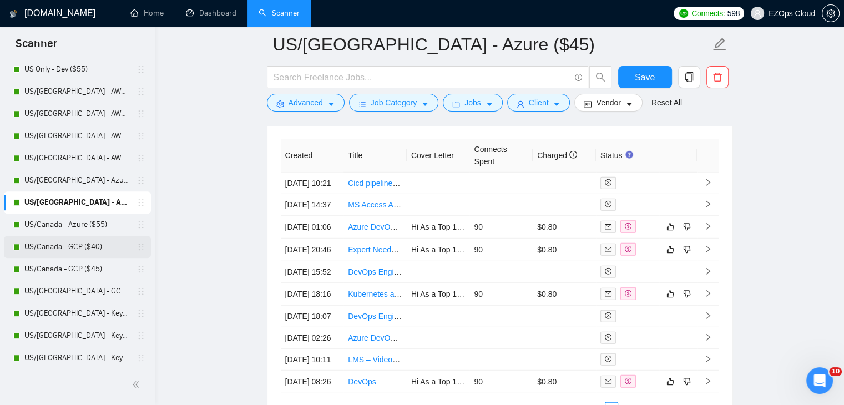
scroll to position [3093, 0]
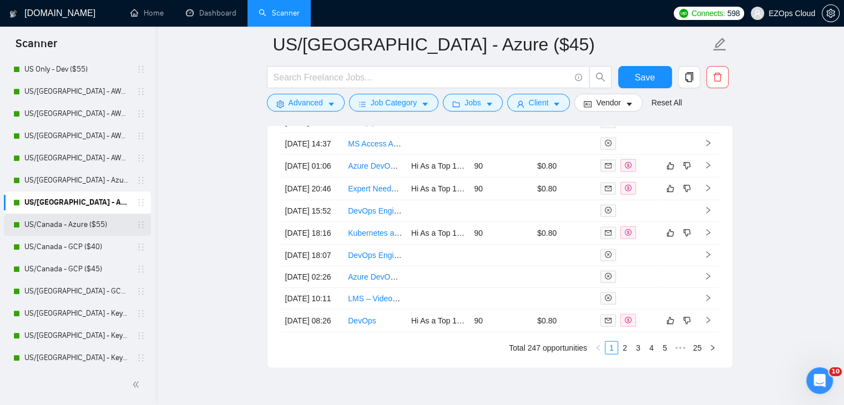
click at [90, 229] on link "US/Canada - Azure ($55)" at bounding box center [76, 225] width 105 height 22
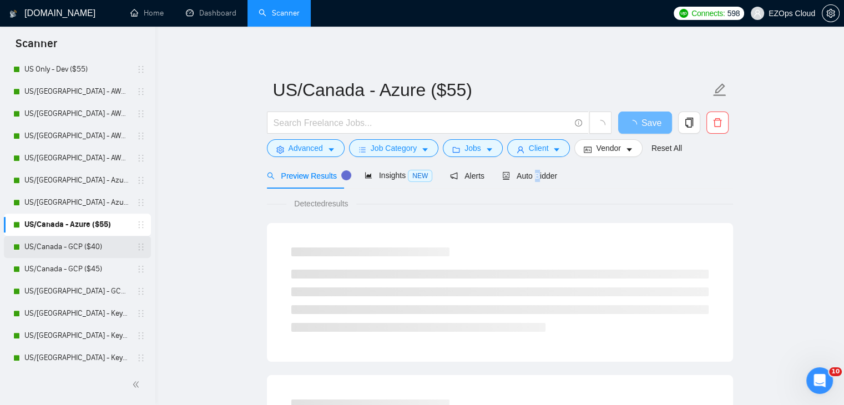
scroll to position [555, 0]
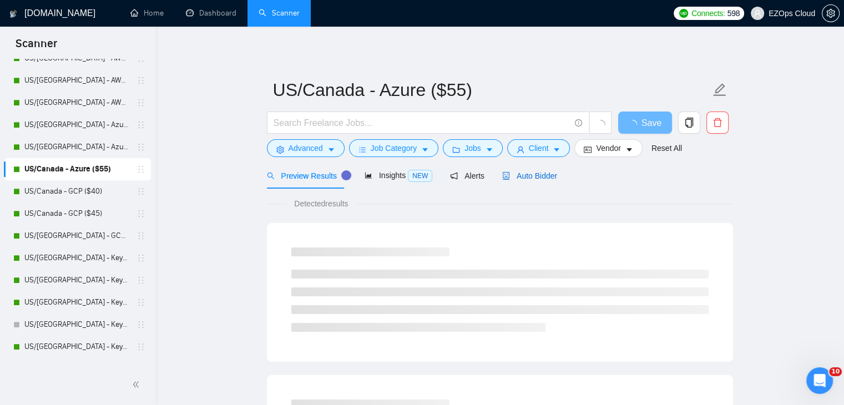
click at [537, 175] on span "Auto Bidder" at bounding box center [529, 175] width 55 height 9
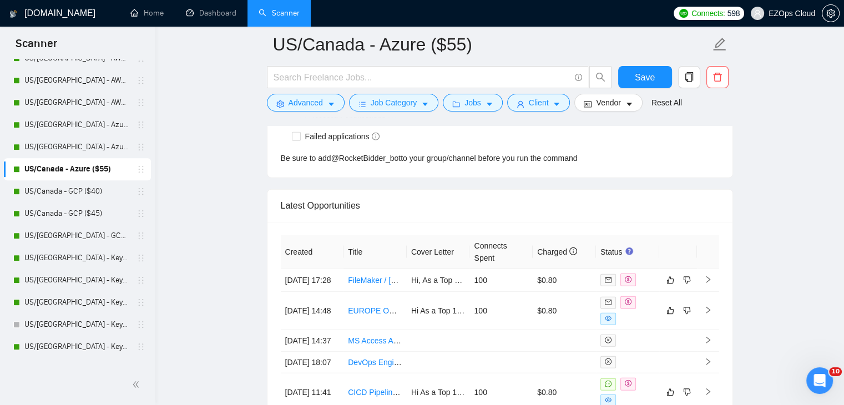
scroll to position [2996, 0]
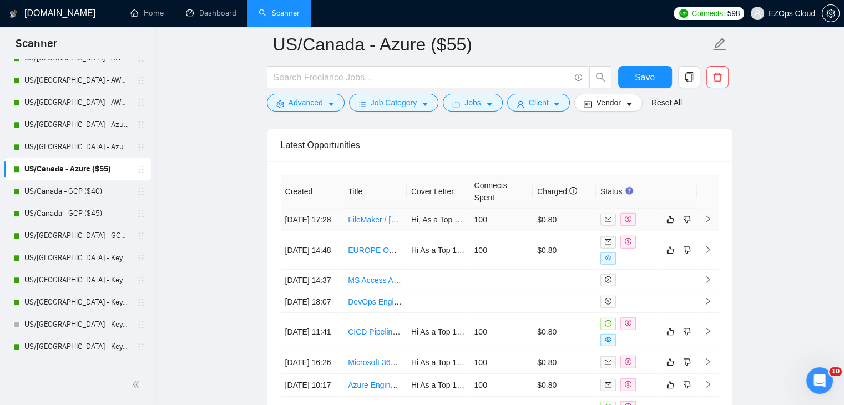
click at [370, 215] on link "FileMaker / Five.co Developer" at bounding box center [418, 219] width 140 height 9
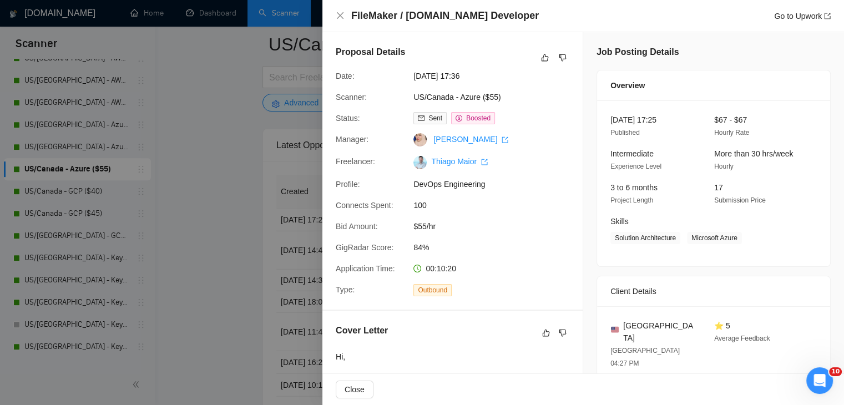
click at [62, 222] on div at bounding box center [422, 202] width 844 height 405
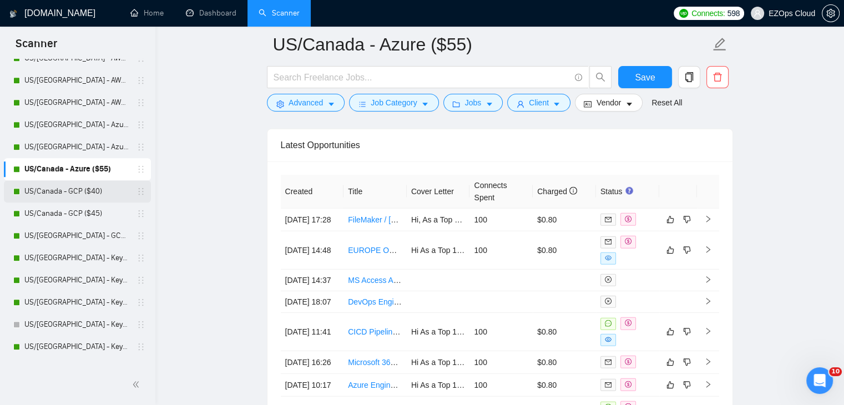
drag, startPoint x: 84, startPoint y: 187, endPoint x: 47, endPoint y: 181, distance: 38.1
click at [84, 187] on link "US/Canada - GCP ($40)" at bounding box center [76, 191] width 105 height 22
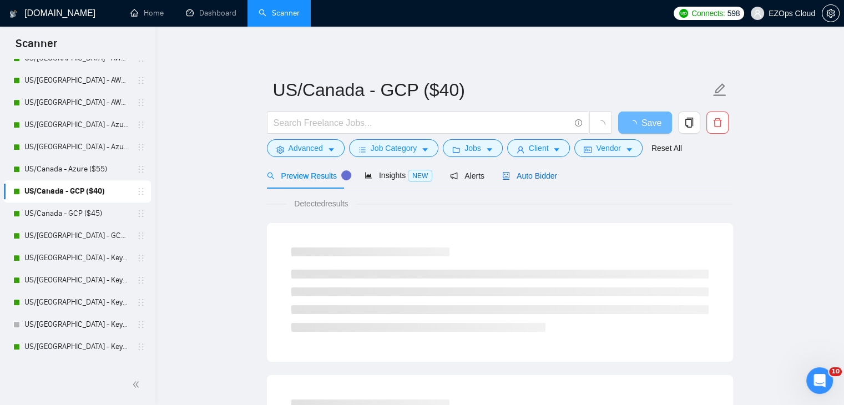
click at [527, 180] on span "Auto Bidder" at bounding box center [529, 175] width 55 height 9
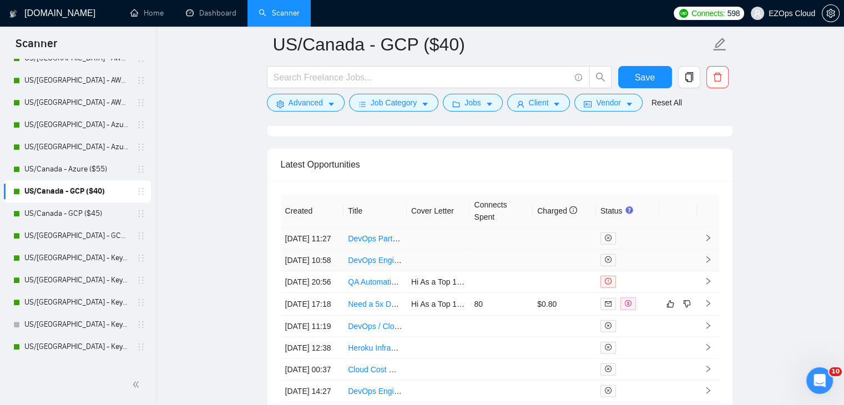
scroll to position [2997, 0]
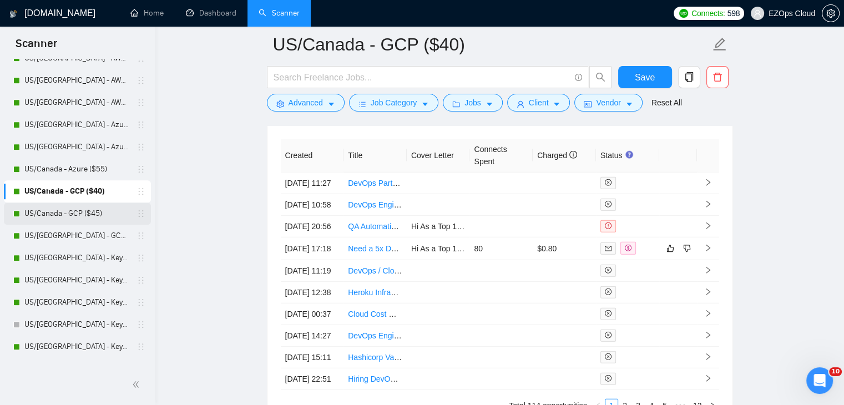
click at [87, 215] on link "US/Canada - GCP ($45)" at bounding box center [76, 213] width 105 height 22
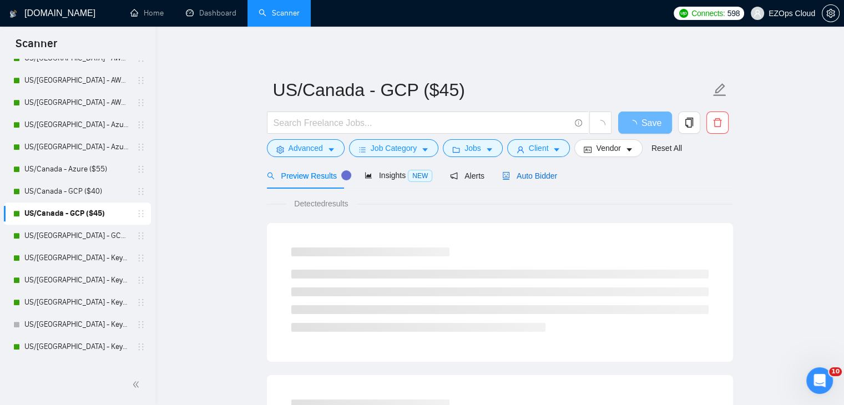
drag, startPoint x: 530, startPoint y: 173, endPoint x: 851, endPoint y: 318, distance: 352.2
click at [531, 172] on span "Auto Bidder" at bounding box center [529, 175] width 55 height 9
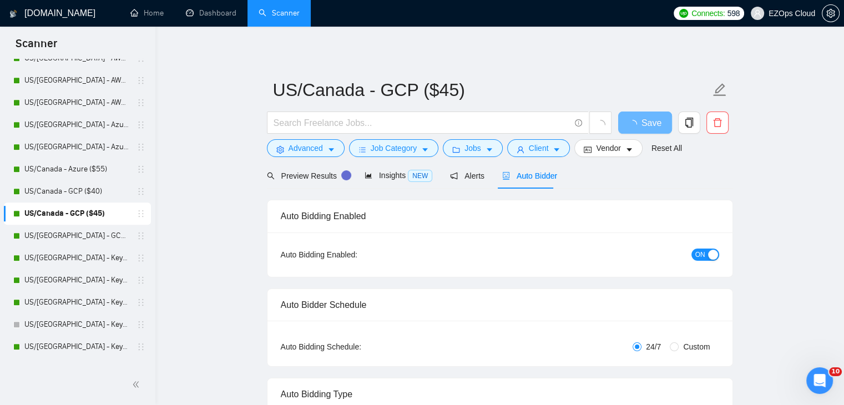
checkbox input "true"
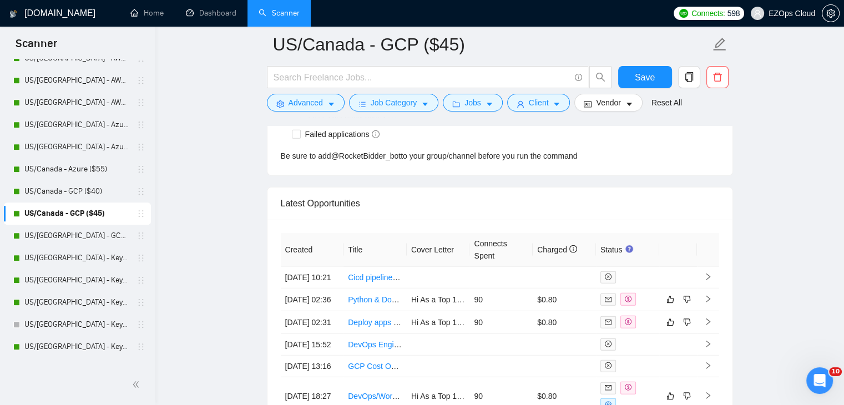
scroll to position [2975, 0]
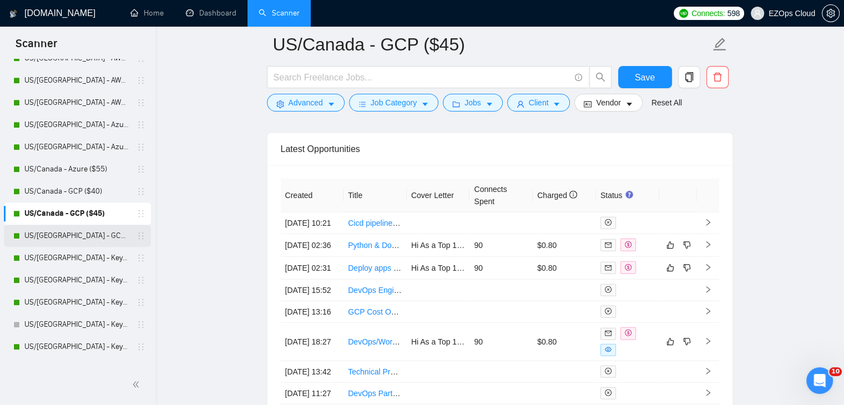
click at [82, 236] on link "US/Canada - GCP ($55)" at bounding box center [76, 236] width 105 height 22
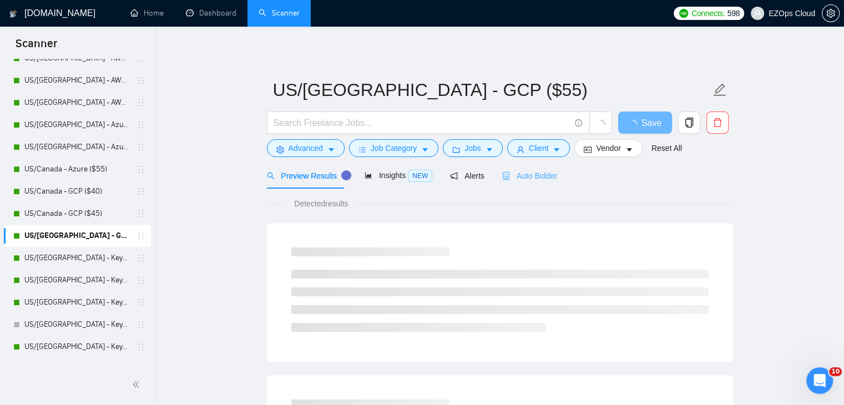
click at [535, 185] on div "Auto Bidder" at bounding box center [529, 175] width 55 height 26
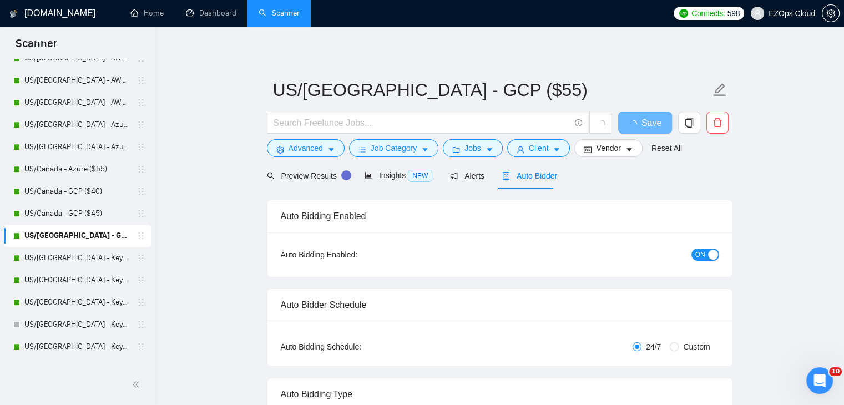
checkbox input "true"
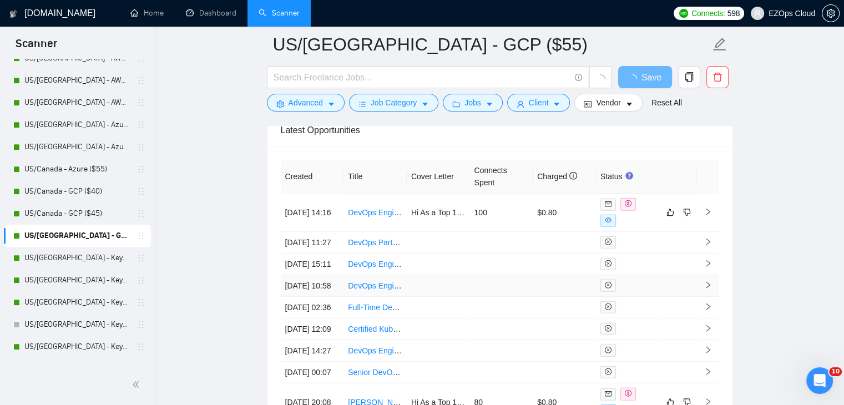
scroll to position [2877, 0]
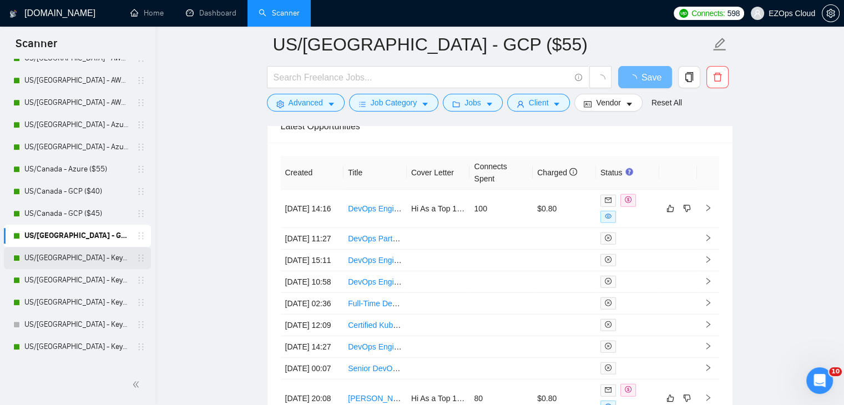
click at [91, 266] on link "US/Canada - Keywords ($40)" at bounding box center [76, 258] width 105 height 22
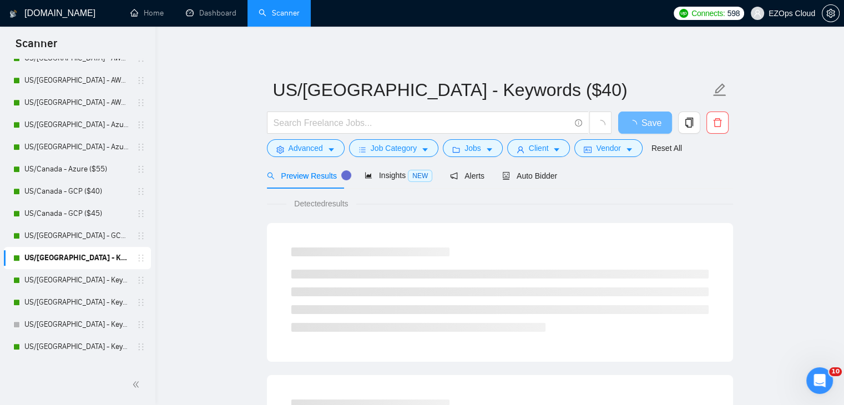
click at [553, 177] on div "Preview Results Insights NEW Alerts Auto Bidder" at bounding box center [500, 175] width 466 height 26
click at [550, 178] on span "Auto Bidder" at bounding box center [529, 175] width 55 height 9
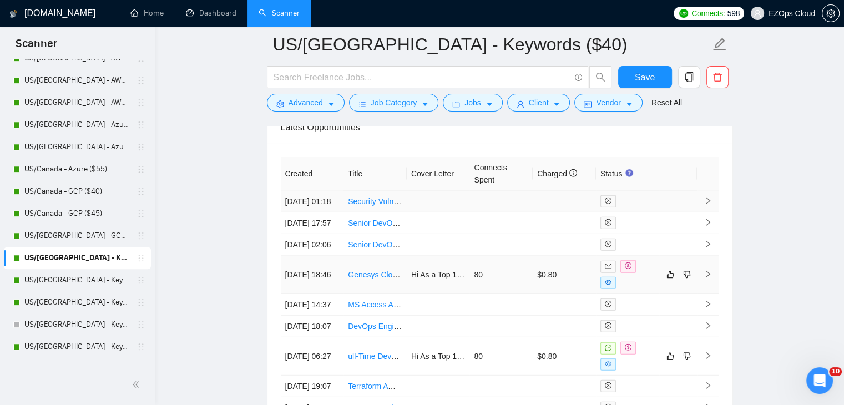
scroll to position [3015, 0]
click at [84, 283] on link "US/Canada - Keywords ($45)" at bounding box center [76, 280] width 105 height 22
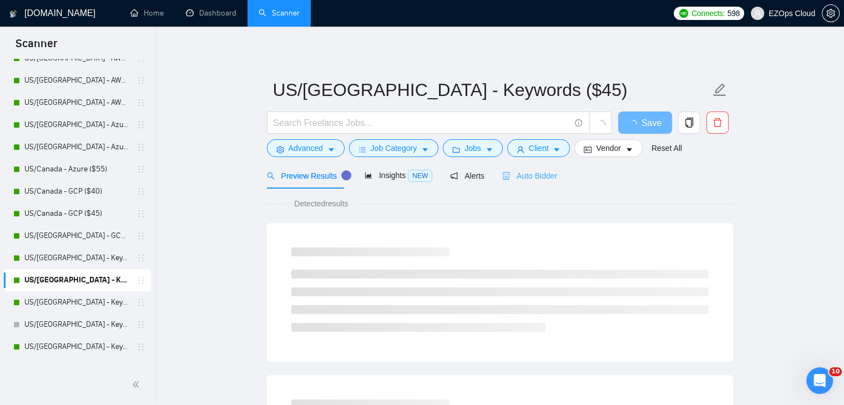
click at [521, 185] on div "Auto Bidder" at bounding box center [529, 175] width 55 height 26
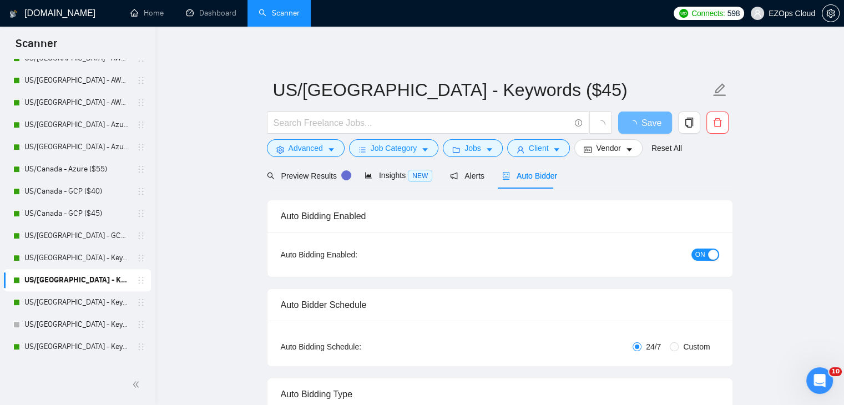
checkbox input "true"
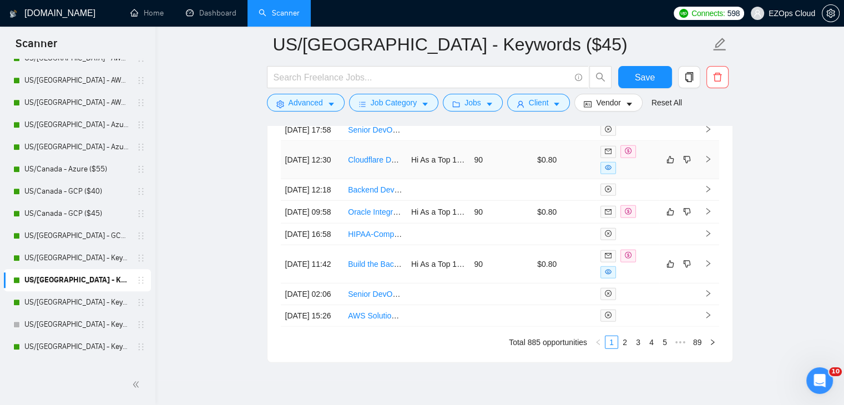
scroll to position [3149, 0]
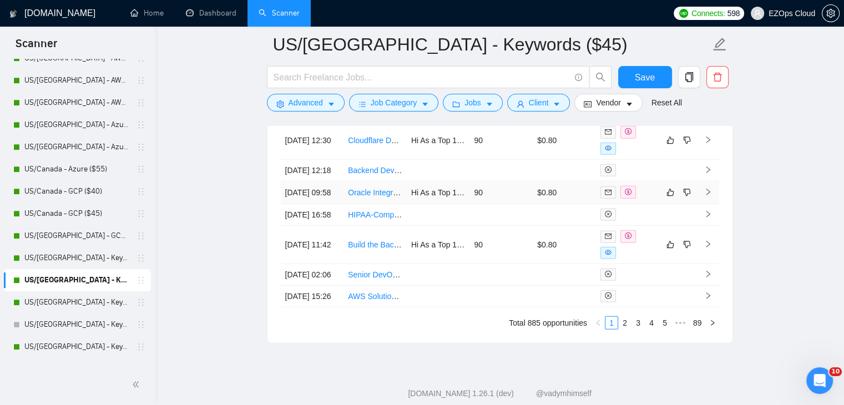
click at [368, 197] on link "Oracle Integration and OPN/OVI Specialist — LMS Integration (xAPI/LTI/SCIM/SAML…" at bounding box center [528, 192] width 360 height 9
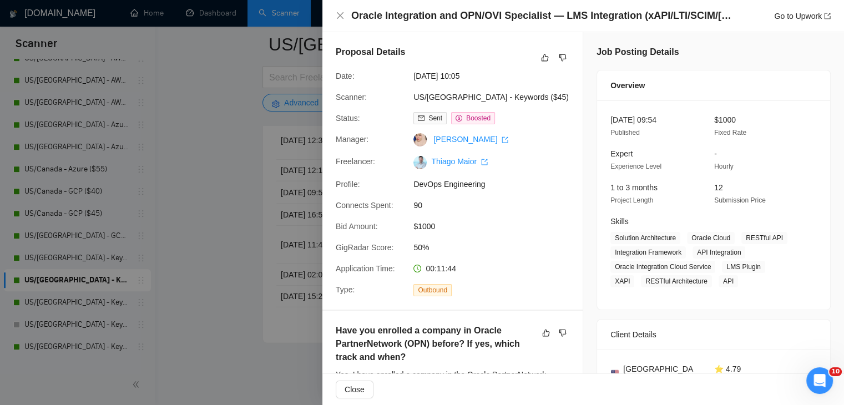
click at [269, 169] on div at bounding box center [422, 202] width 844 height 405
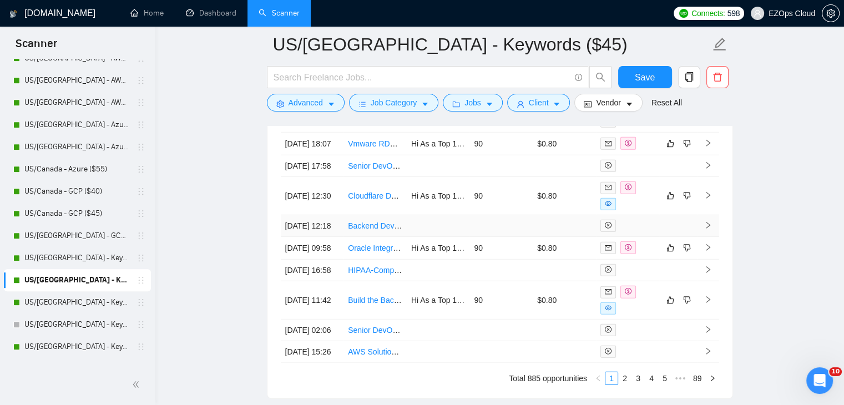
scroll to position [3039, 0]
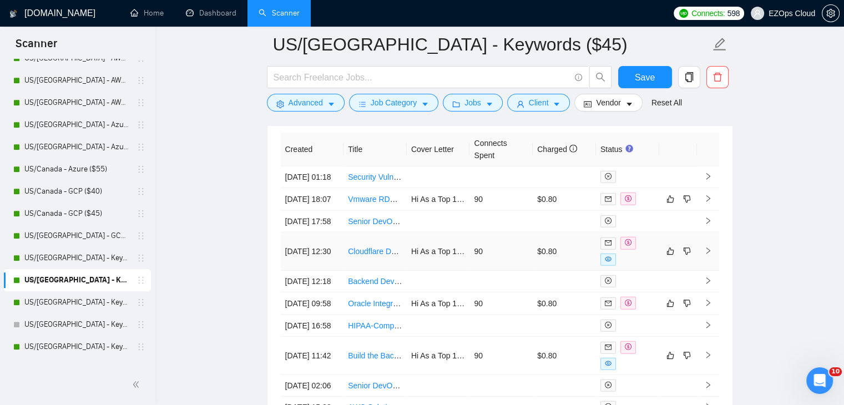
click at [377, 256] on link "Cloudflare Deployment Script Review and Optimization" at bounding box center [442, 251] width 189 height 9
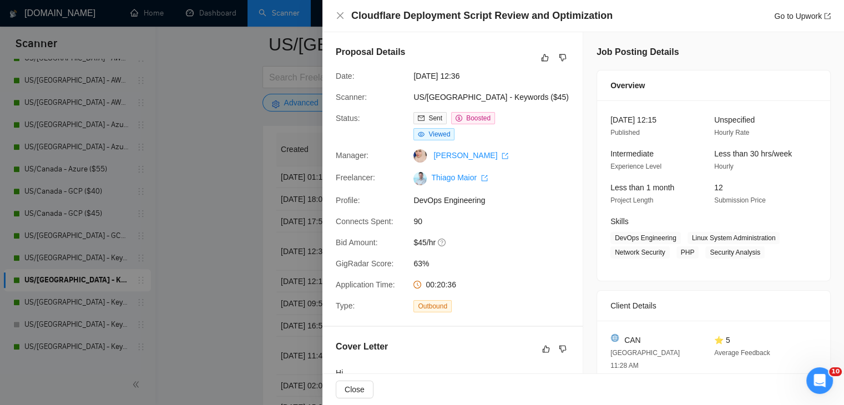
click at [195, 251] on div at bounding box center [422, 202] width 844 height 405
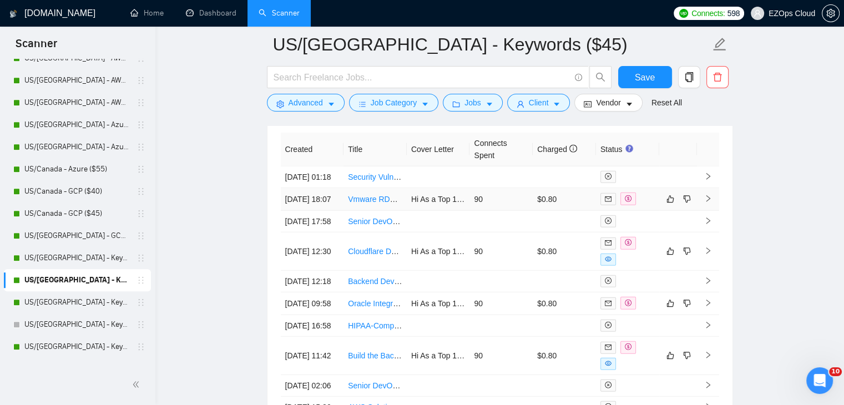
click at [366, 204] on link "Vmware RDP session Issue." at bounding box center [397, 199] width 98 height 9
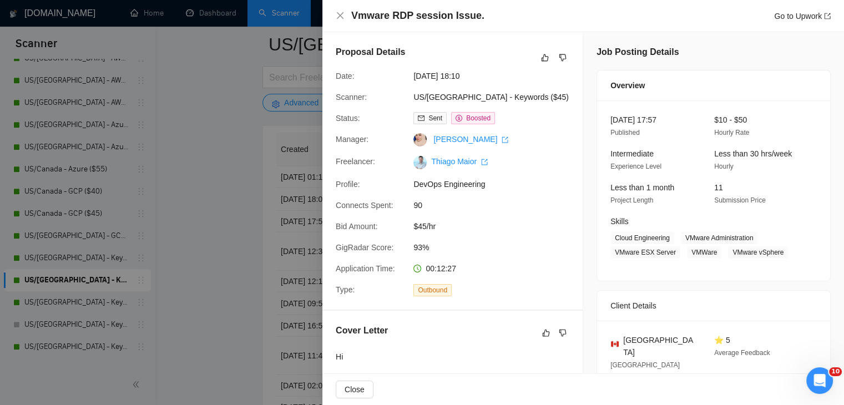
click at [200, 196] on div at bounding box center [422, 202] width 844 height 405
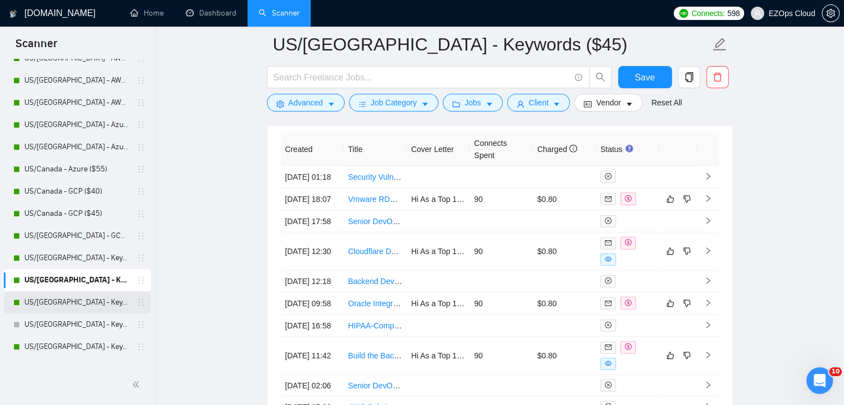
click at [89, 299] on link "US/Canada - Keywords ($55)" at bounding box center [76, 302] width 105 height 22
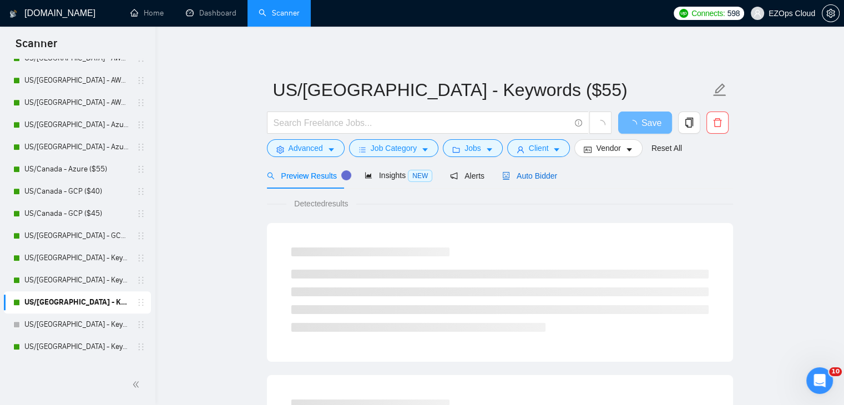
click at [537, 177] on span "Auto Bidder" at bounding box center [529, 175] width 55 height 9
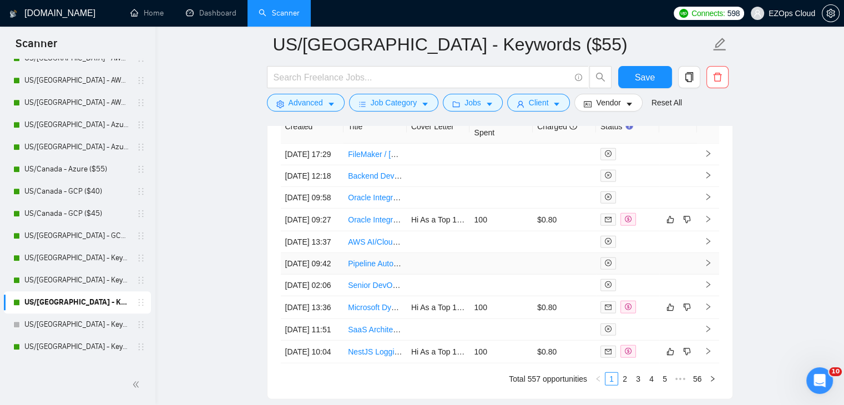
scroll to position [3045, 0]
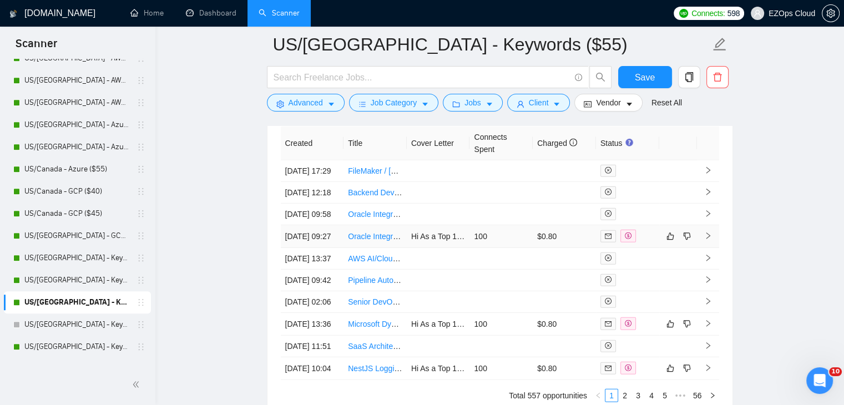
click at [378, 241] on link "Oracle Integration &amp; OPN/OVI Specialist — LMS Integration (xAPI/LTI/SCIM/SA…" at bounding box center [533, 236] width 370 height 9
